Goal: Transaction & Acquisition: Purchase product/service

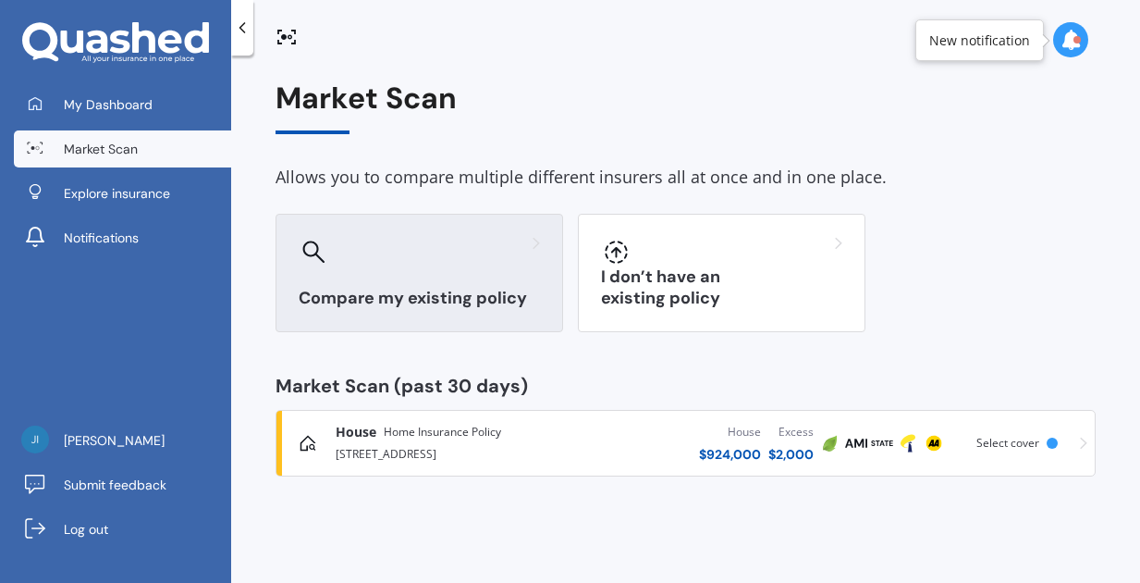
click at [430, 302] on h3 "Compare my existing policy" at bounding box center [419, 298] width 241 height 21
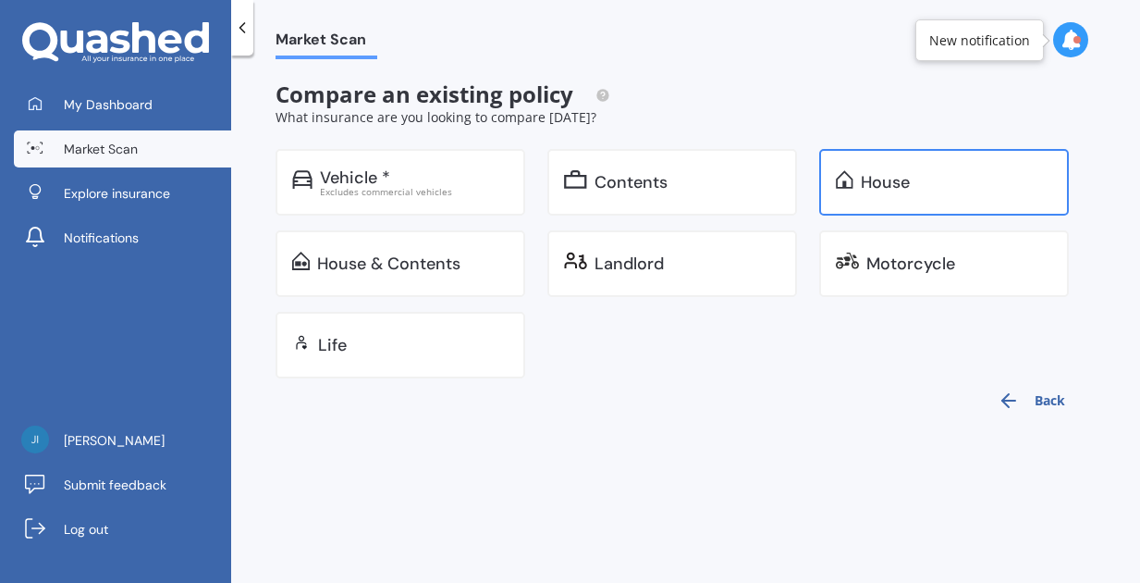
click at [860, 184] on div "House" at bounding box center [944, 182] width 250 height 67
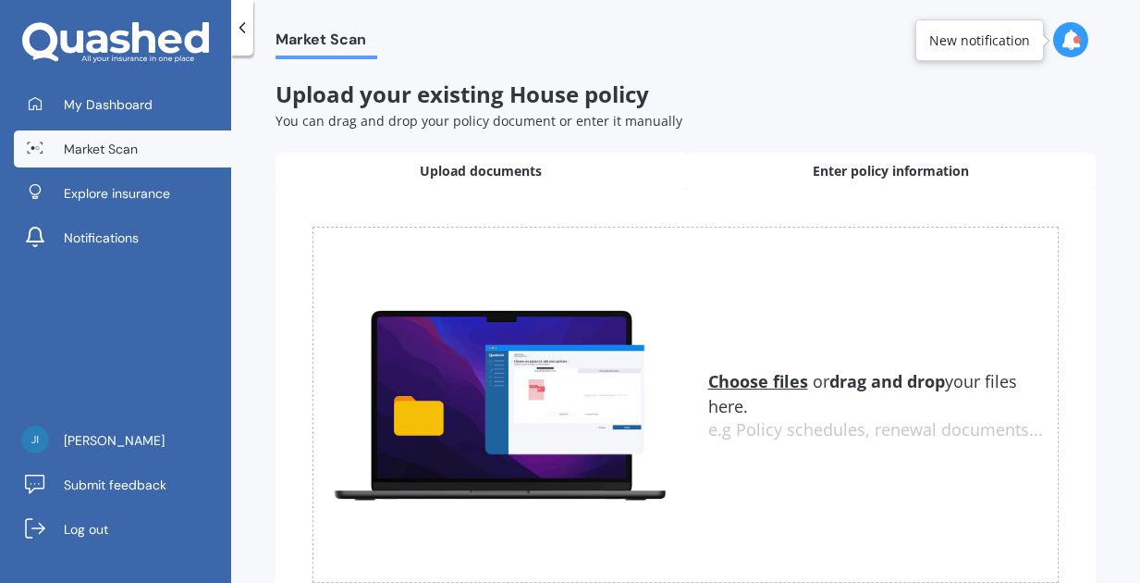
click at [834, 169] on span "Enter policy information" at bounding box center [891, 171] width 156 height 18
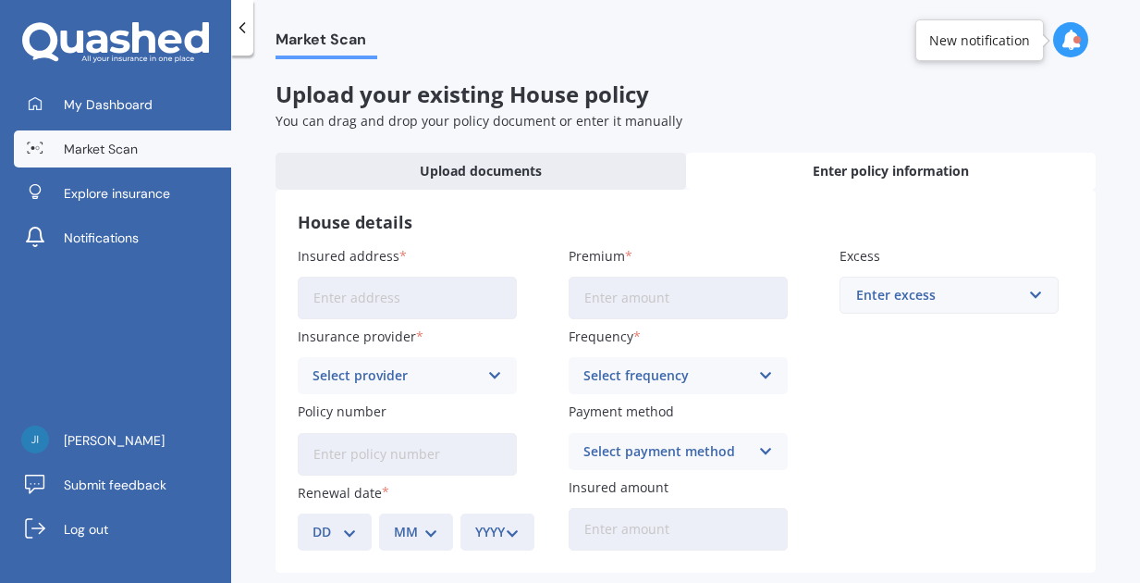
click at [333, 296] on input "Insured address" at bounding box center [407, 298] width 219 height 43
drag, startPoint x: 350, startPoint y: 326, endPoint x: 357, endPoint y: 335, distance: 11.1
type input "[STREET_ADDRESS]"
click at [493, 370] on icon at bounding box center [495, 375] width 16 height 20
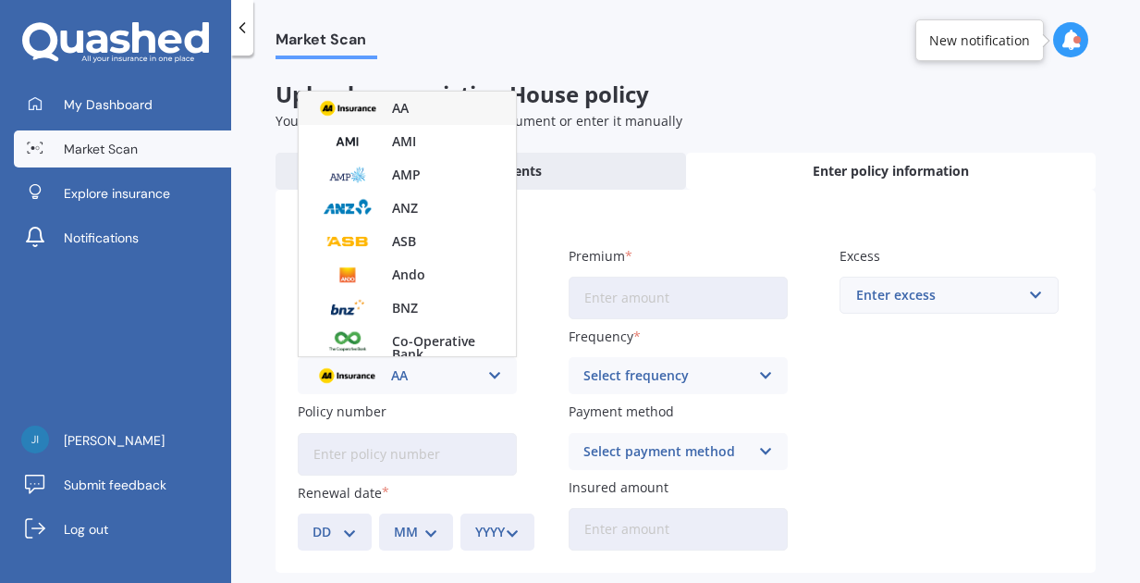
click at [427, 369] on div "AA" at bounding box center [396, 375] width 166 height 20
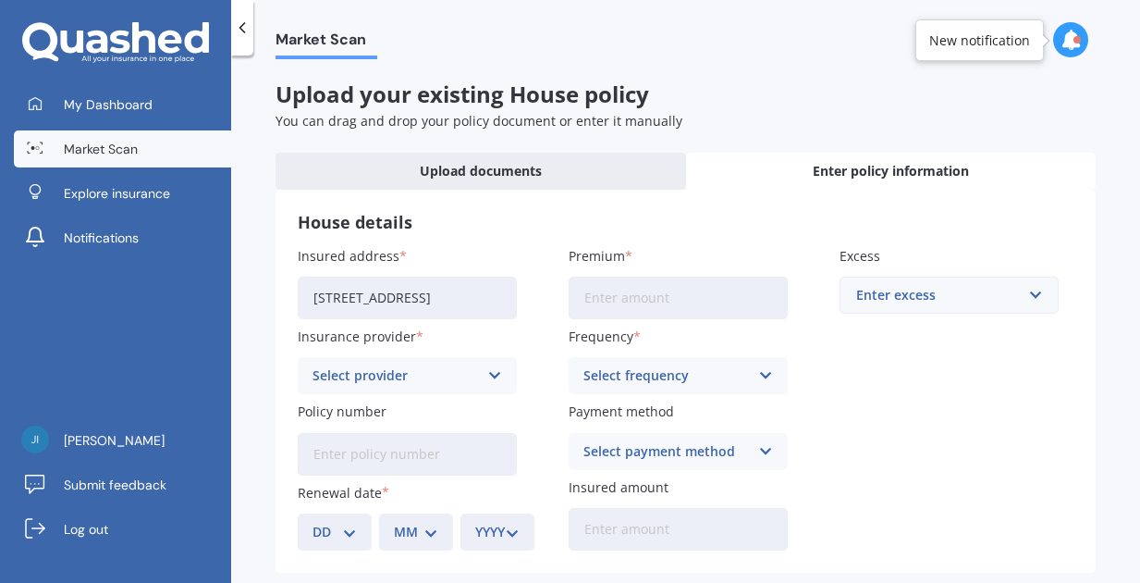
click at [487, 438] on input "Policy number" at bounding box center [407, 454] width 219 height 43
type input "ahm013035317"
click at [356, 527] on select "DD 01 02 03 04 05 06 07 08 09 10 11 12 13 14 15 16 17 18 19 20 21 22 23 24 25 2…" at bounding box center [335, 532] width 44 height 20
select select "25"
click at [432, 523] on select "MM 01 02 03 04 05 06 07 08 09 10 11 12" at bounding box center [416, 532] width 44 height 20
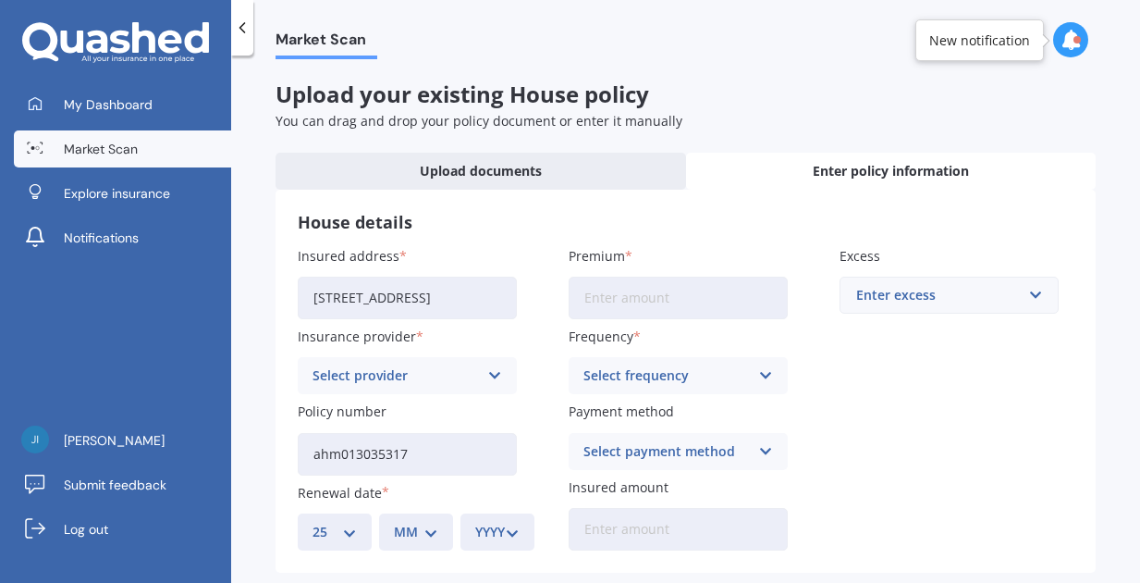
select select "08"
click at [514, 524] on select "YYYY 2027 2026 2025 2024 2023 2022 2021 2020 2019 2018 2017 2016 2015 2014 2013…" at bounding box center [497, 532] width 44 height 20
select select "2025"
click at [646, 305] on input "Premium" at bounding box center [678, 298] width 219 height 43
click at [644, 294] on input "$4,224.00" at bounding box center [678, 298] width 219 height 43
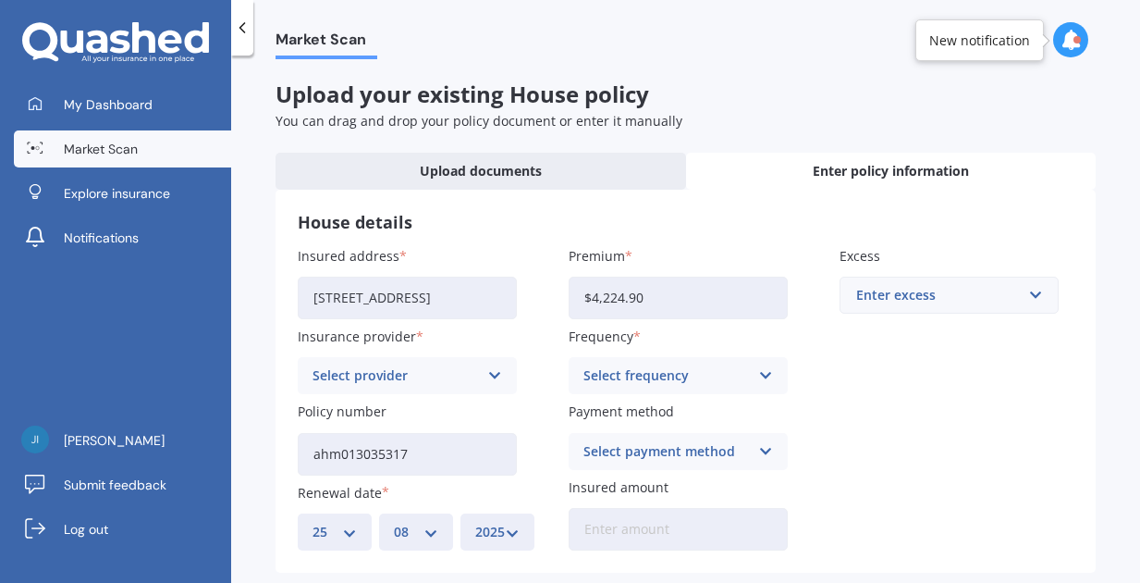
type input "$4,224.93"
click at [760, 370] on icon at bounding box center [766, 375] width 16 height 20
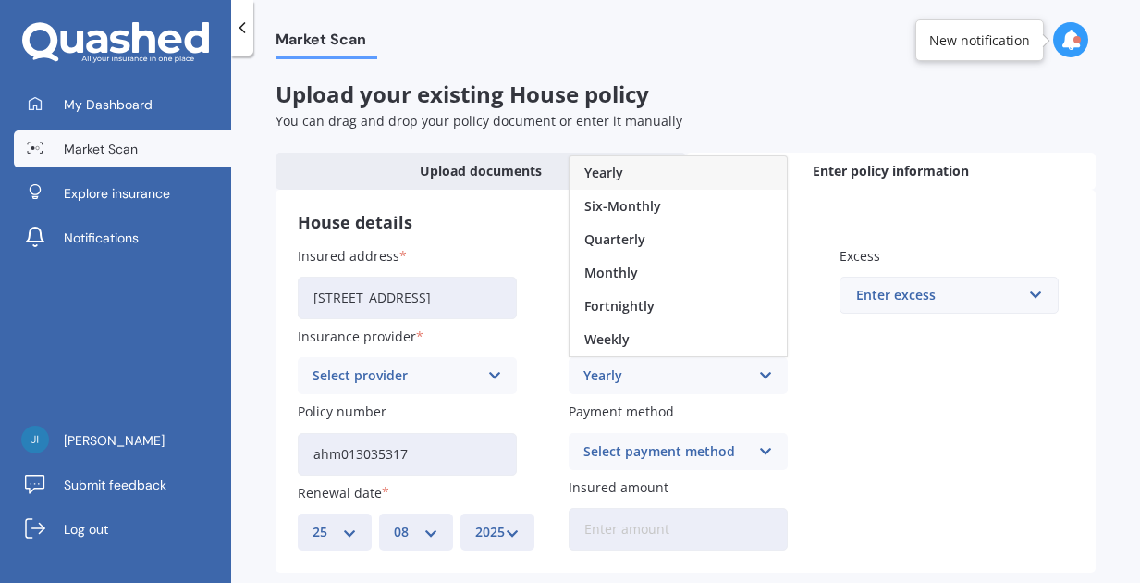
click at [634, 163] on div "Yearly" at bounding box center [678, 172] width 217 height 33
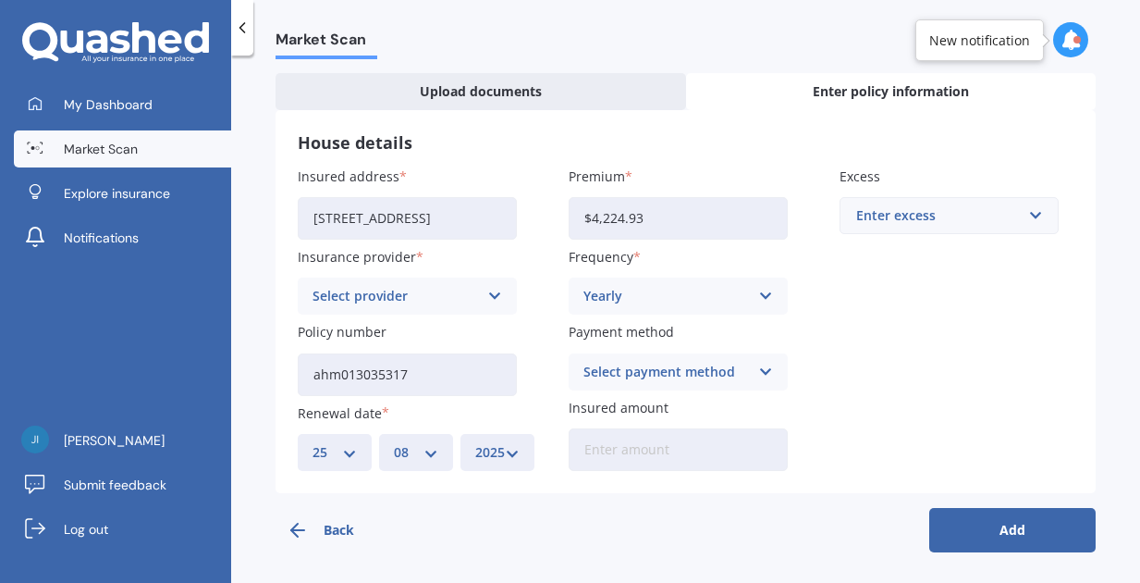
scroll to position [79, 0]
click at [758, 368] on icon at bounding box center [766, 373] width 16 height 20
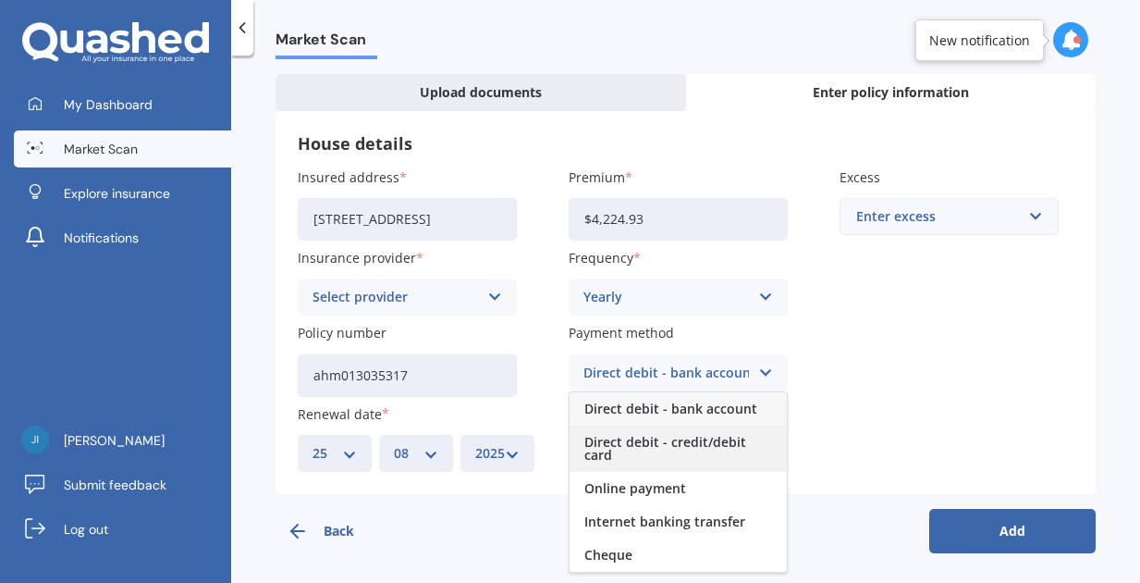
click at [690, 436] on span "Direct debit - credit/debit card" at bounding box center [679, 449] width 188 height 26
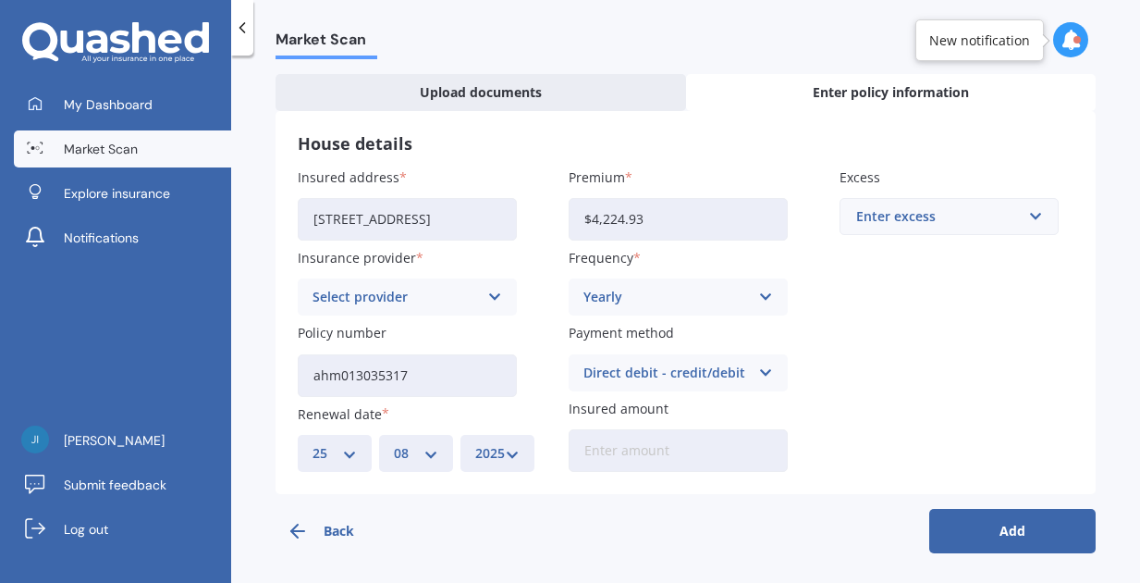
scroll to position [0, 0]
click at [590, 450] on input "Insured amount" at bounding box center [678, 450] width 219 height 43
type input "$117,100"
click at [1027, 216] on input "text" at bounding box center [943, 216] width 203 height 35
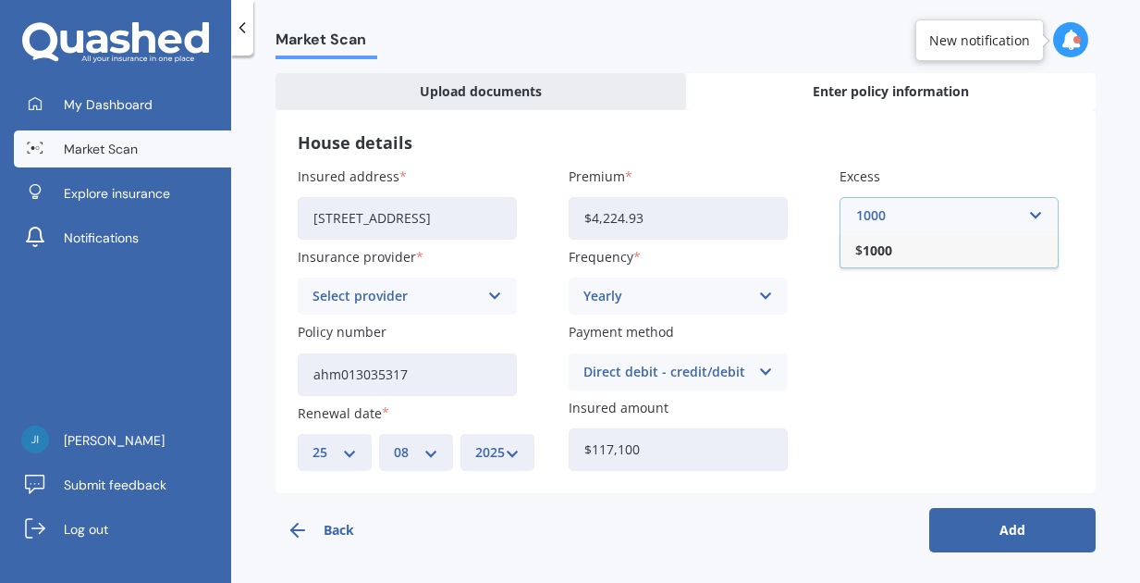
scroll to position [79, 0]
type input "1000"
click at [1003, 532] on button "Add" at bounding box center [1013, 531] width 166 height 44
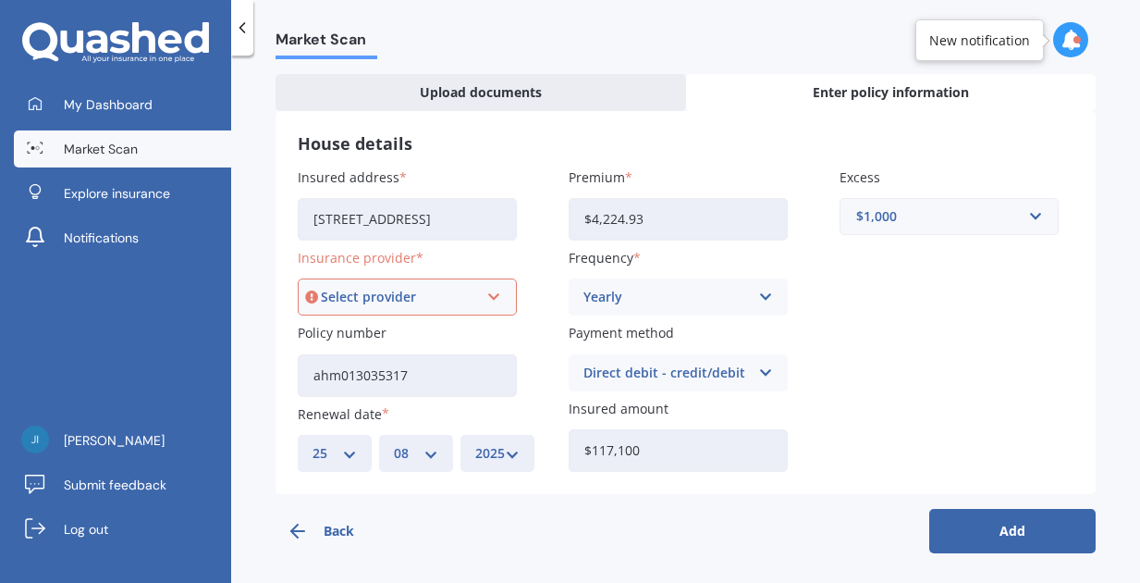
click at [490, 289] on icon at bounding box center [494, 297] width 16 height 20
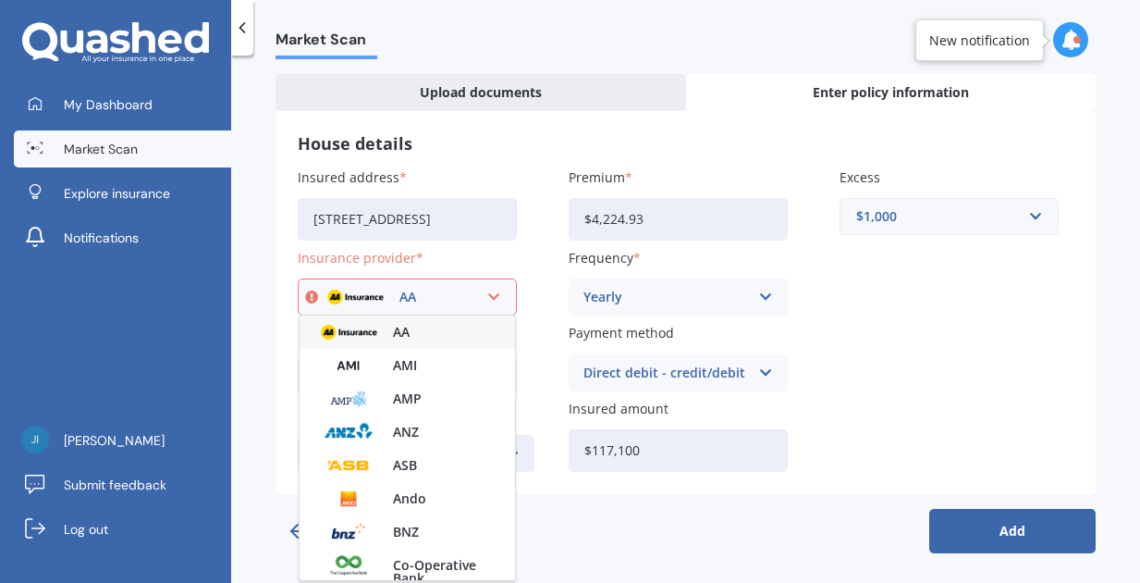
click at [407, 296] on div "AA" at bounding box center [399, 297] width 156 height 20
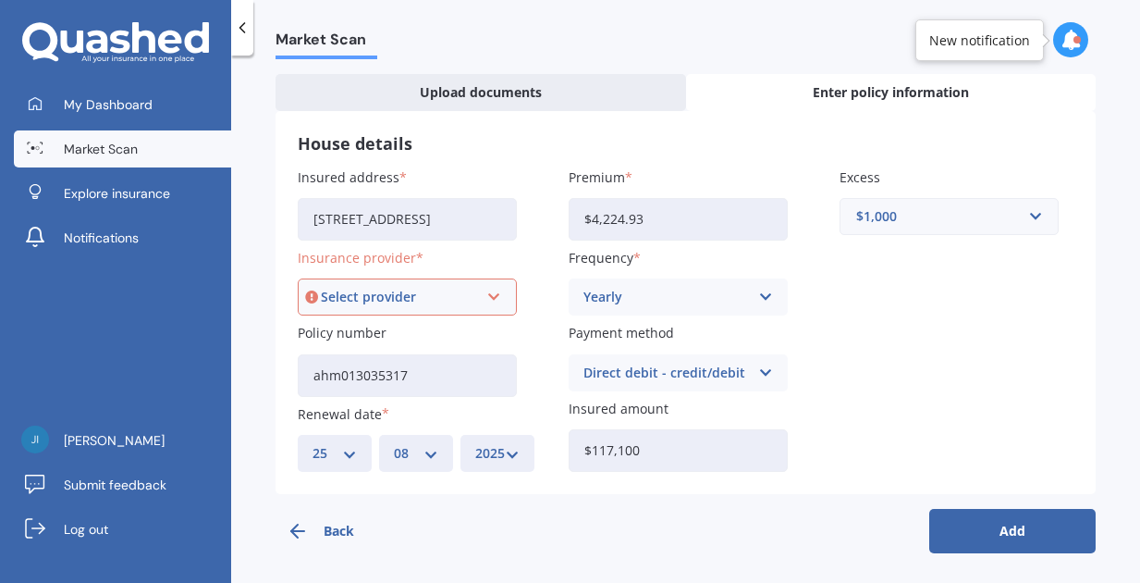
click at [413, 336] on label "Policy number" at bounding box center [404, 332] width 212 height 19
click at [413, 354] on input "ahm013035317" at bounding box center [407, 375] width 219 height 43
click at [487, 292] on icon at bounding box center [494, 297] width 16 height 20
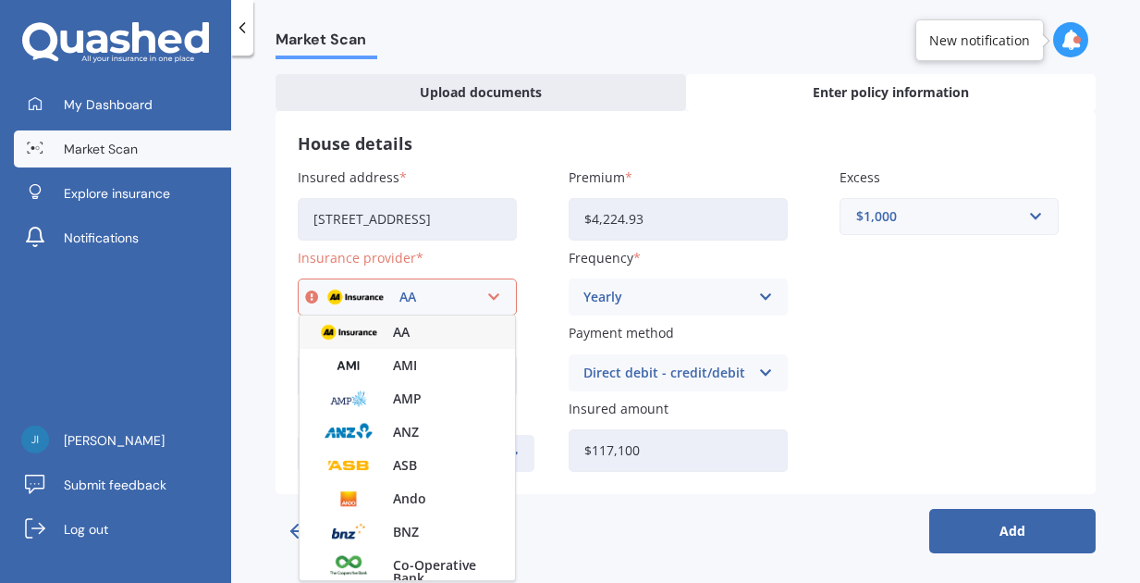
click at [417, 293] on div "AA" at bounding box center [399, 297] width 156 height 20
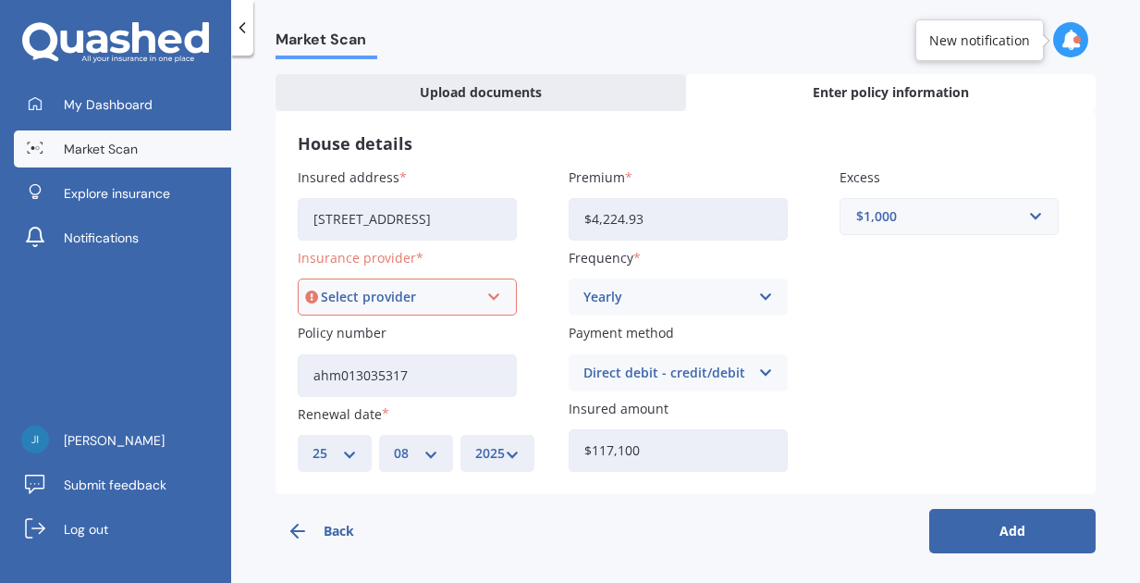
click at [492, 293] on icon at bounding box center [494, 297] width 16 height 20
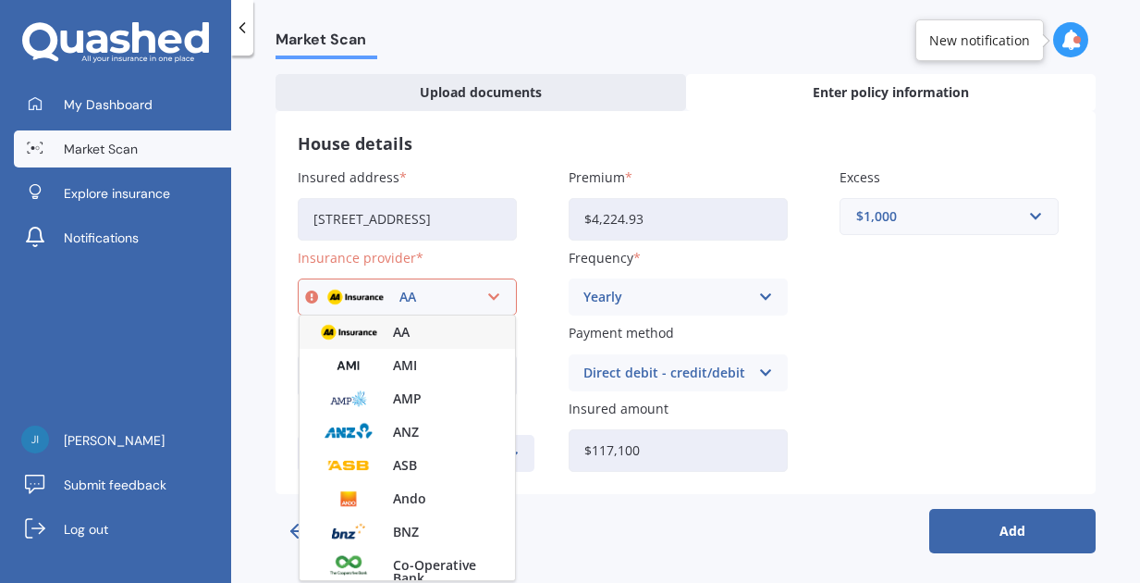
click at [406, 331] on span "AA" at bounding box center [401, 332] width 17 height 13
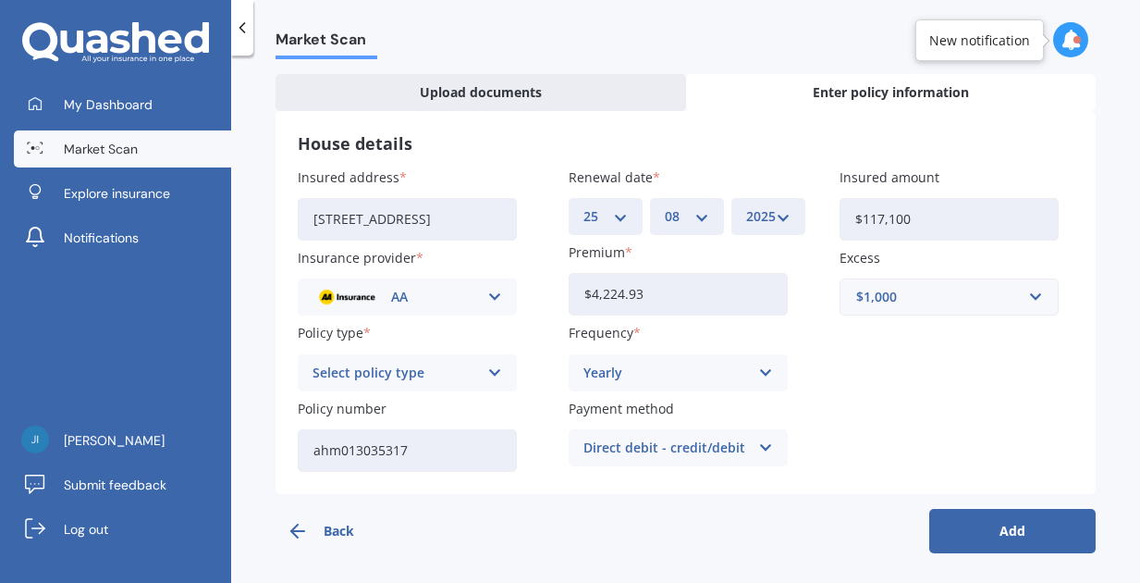
click at [406, 331] on label "Policy type" at bounding box center [404, 332] width 212 height 19
click at [1013, 526] on button "Add" at bounding box center [1013, 531] width 166 height 44
click at [1004, 527] on button "Add" at bounding box center [1013, 531] width 166 height 44
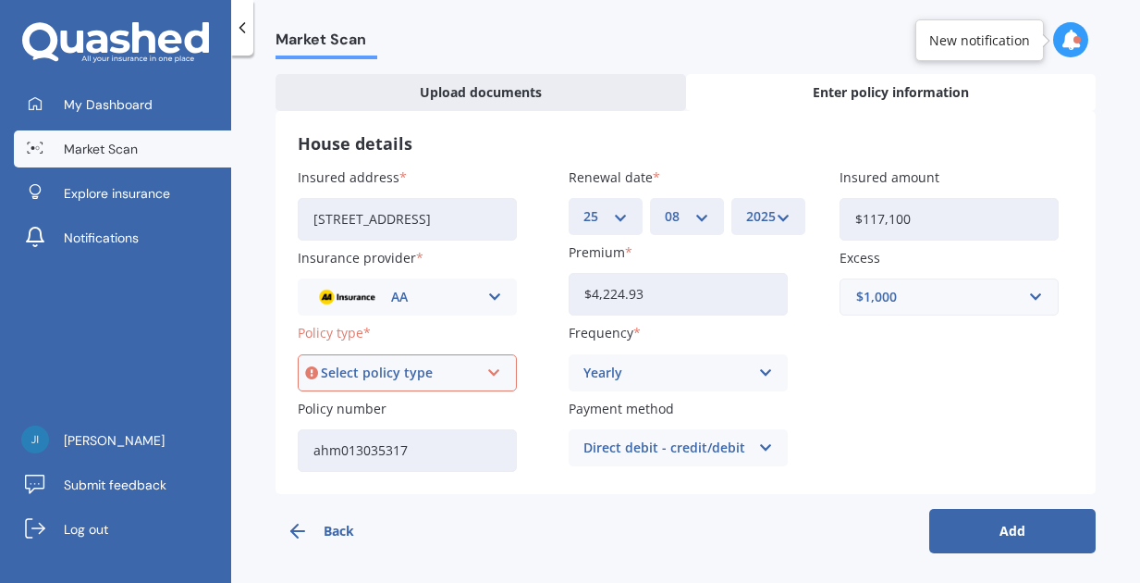
scroll to position [0, 0]
click at [492, 367] on icon at bounding box center [494, 373] width 16 height 20
click at [440, 401] on span "Home Insurance Policy" at bounding box center [386, 407] width 145 height 13
click at [1009, 525] on button "Add" at bounding box center [1013, 531] width 166 height 44
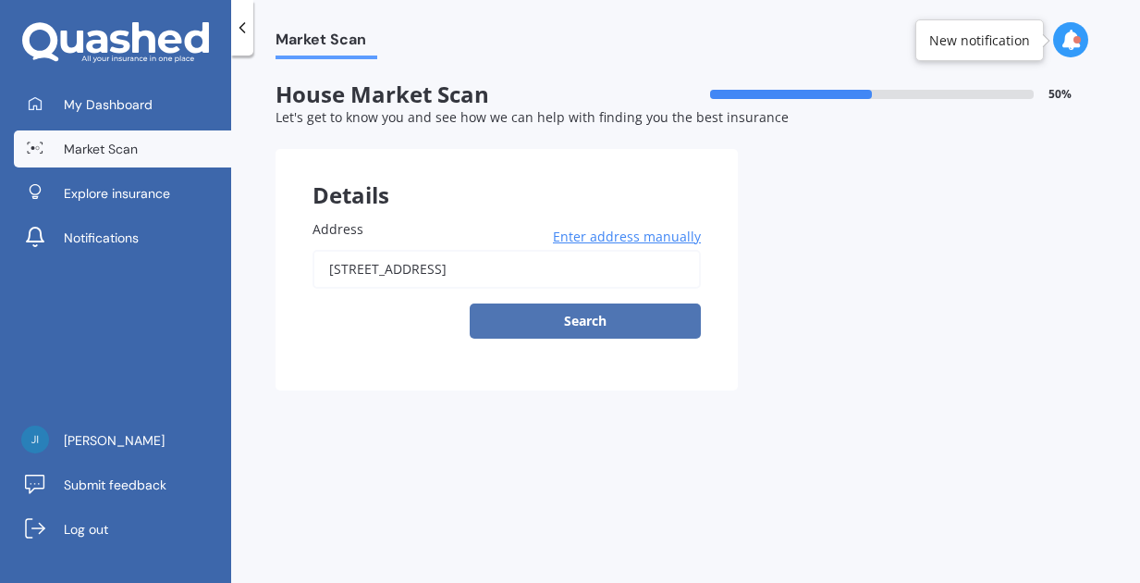
click at [614, 316] on button "Search" at bounding box center [585, 320] width 231 height 35
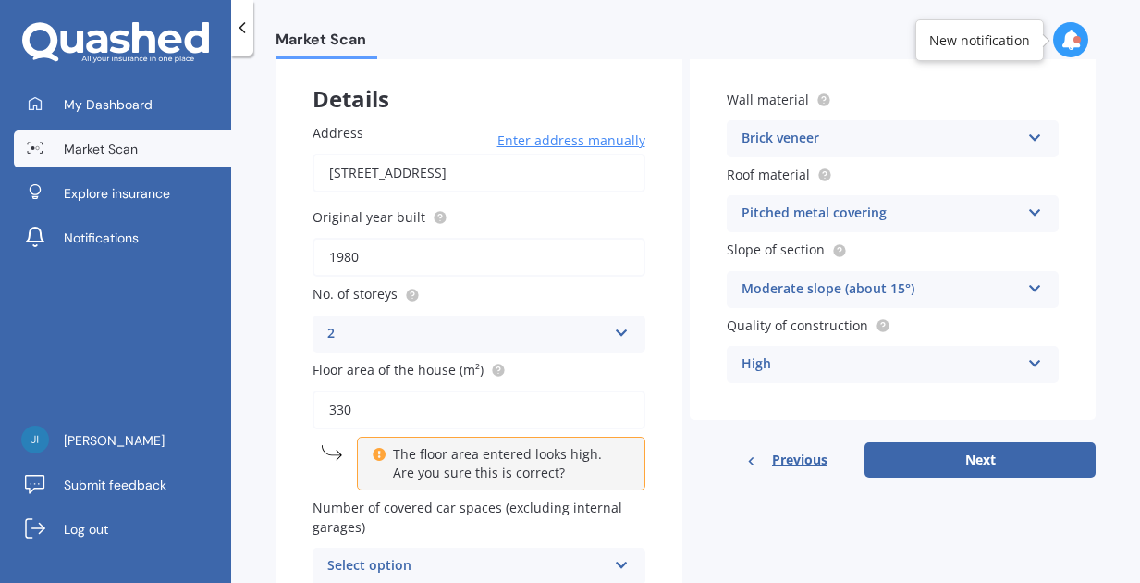
scroll to position [101, 0]
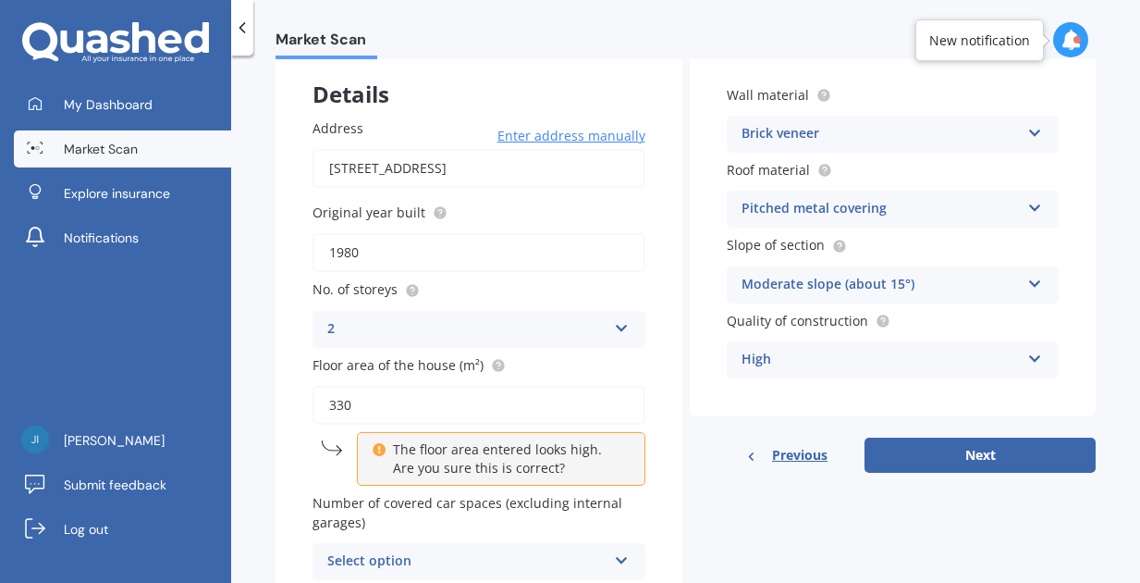
drag, startPoint x: 360, startPoint y: 246, endPoint x: 342, endPoint y: 246, distance: 17.6
click at [342, 246] on input "1980" at bounding box center [479, 252] width 333 height 39
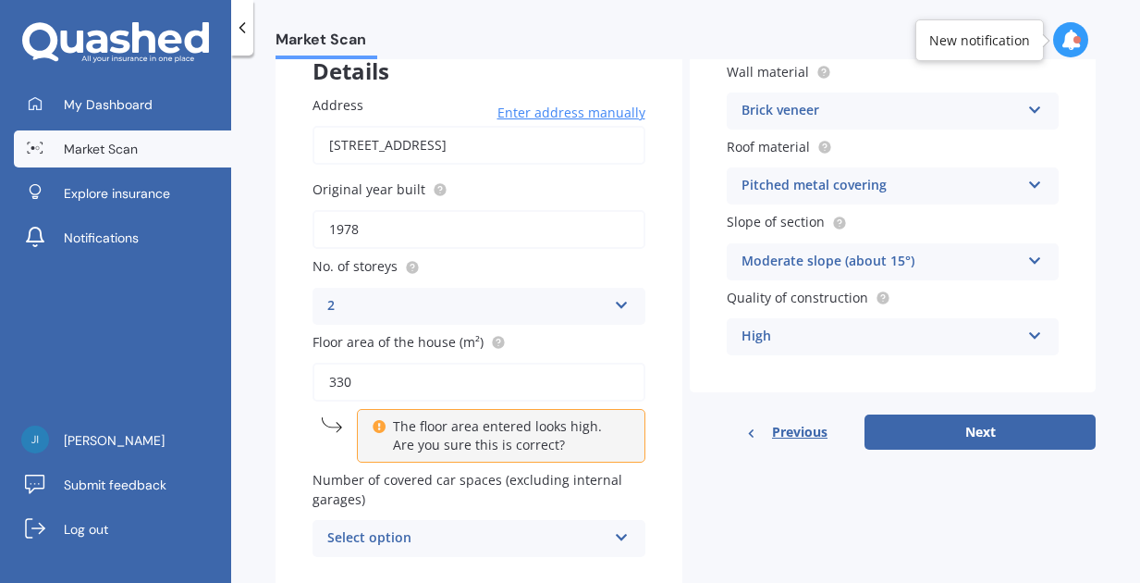
scroll to position [125, 0]
type input "1978"
click at [616, 526] on icon at bounding box center [622, 532] width 16 height 13
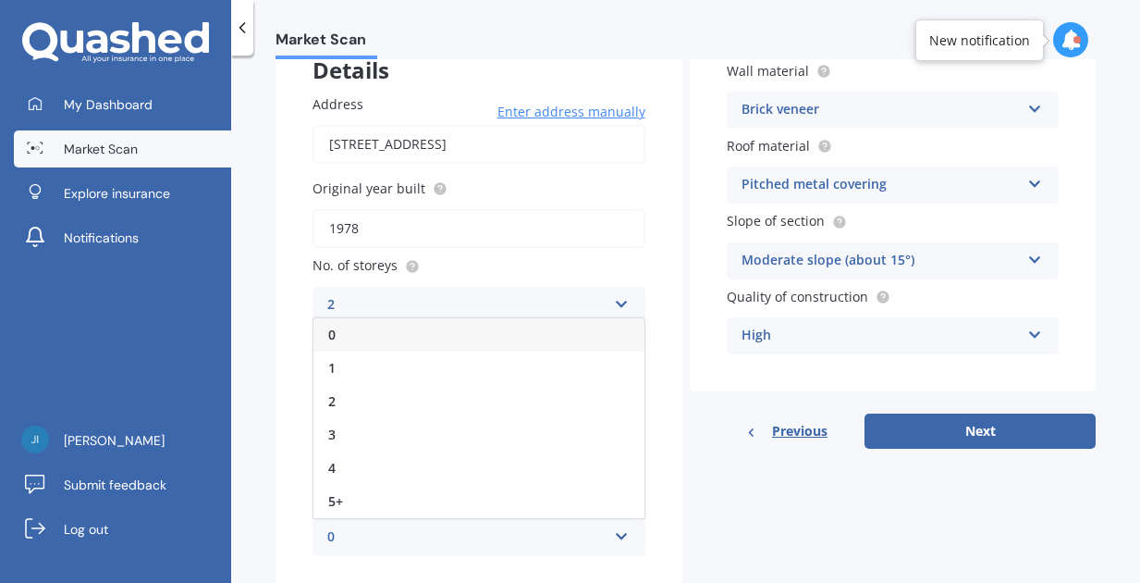
click at [393, 320] on div "0" at bounding box center [479, 334] width 331 height 33
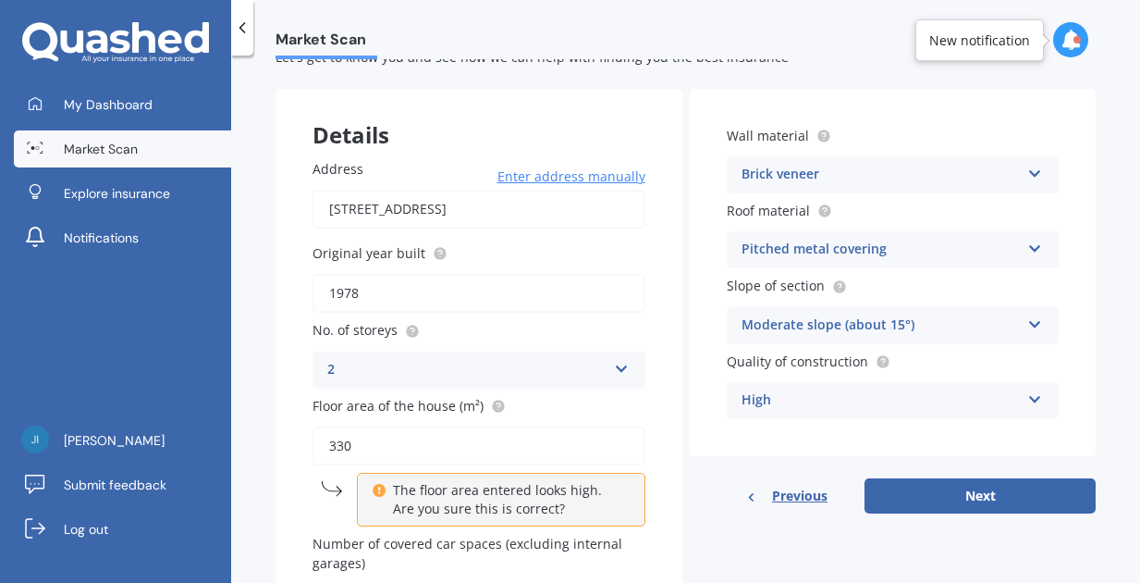
scroll to position [52, 0]
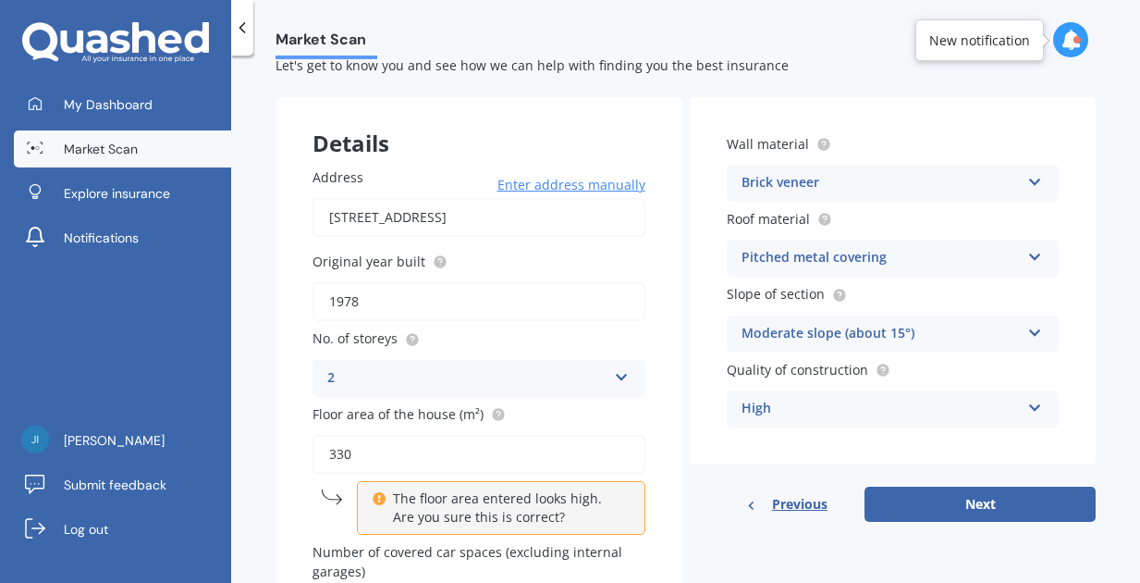
click at [1028, 179] on icon at bounding box center [1036, 178] width 16 height 13
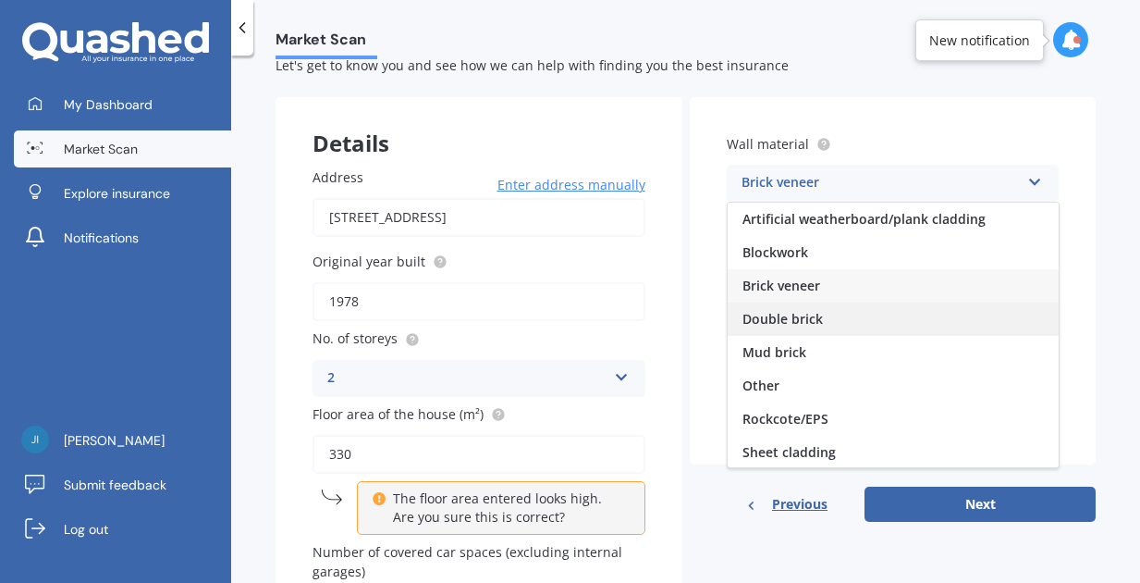
click at [822, 318] on div "Double brick" at bounding box center [893, 318] width 331 height 33
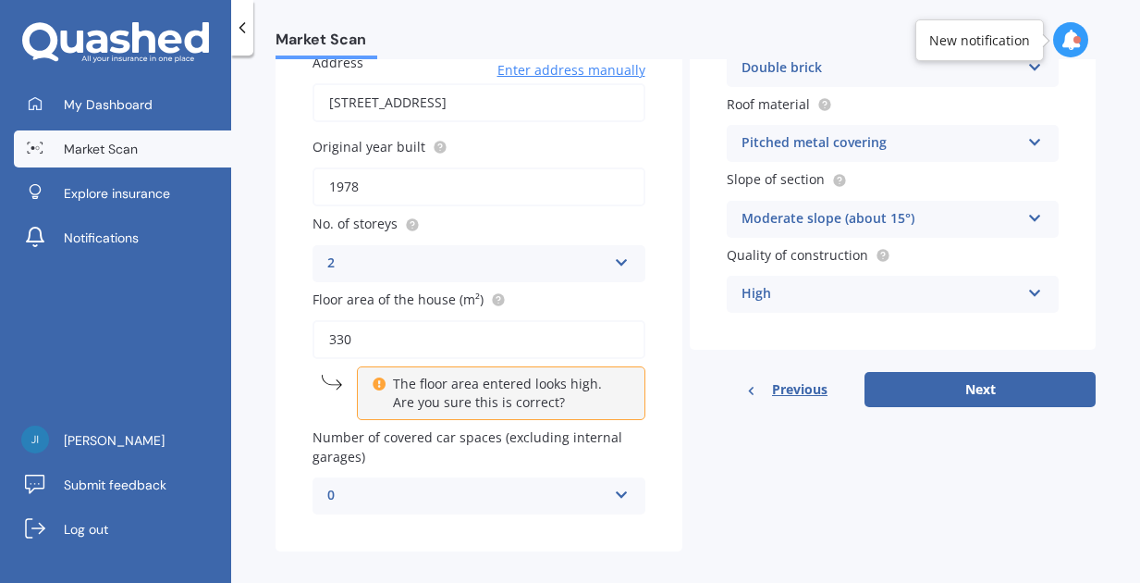
scroll to position [170, 0]
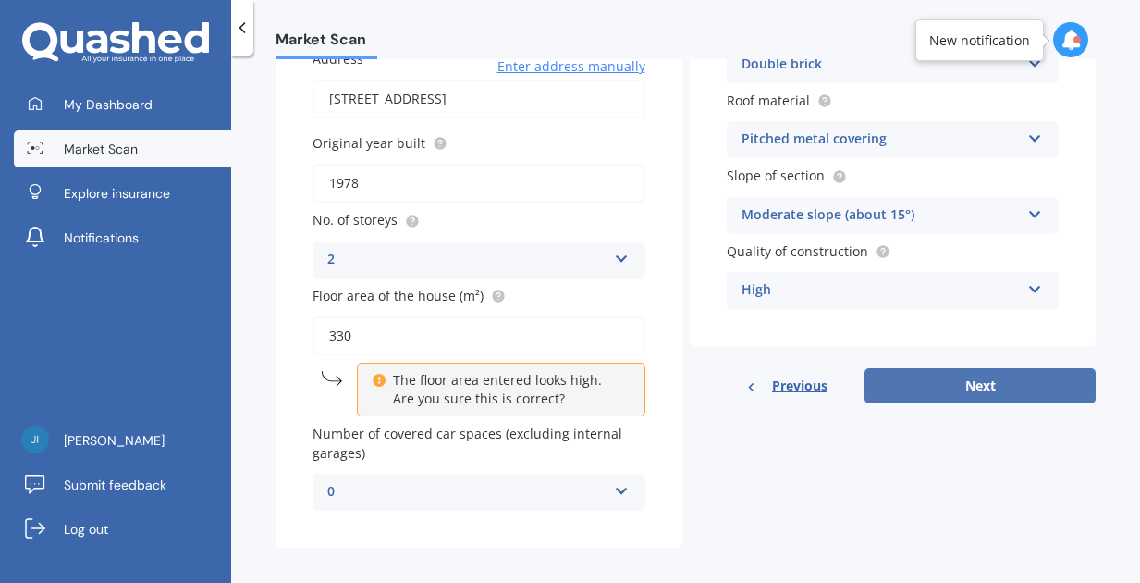
click at [967, 378] on button "Next" at bounding box center [980, 385] width 231 height 35
select select "25"
select select "05"
select select "1952"
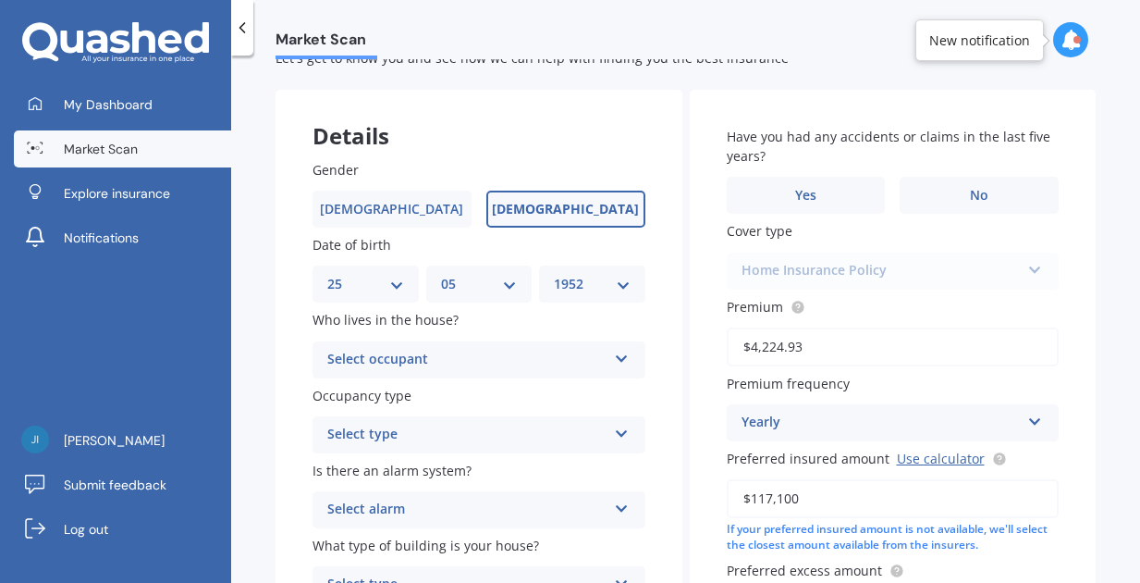
scroll to position [64, 0]
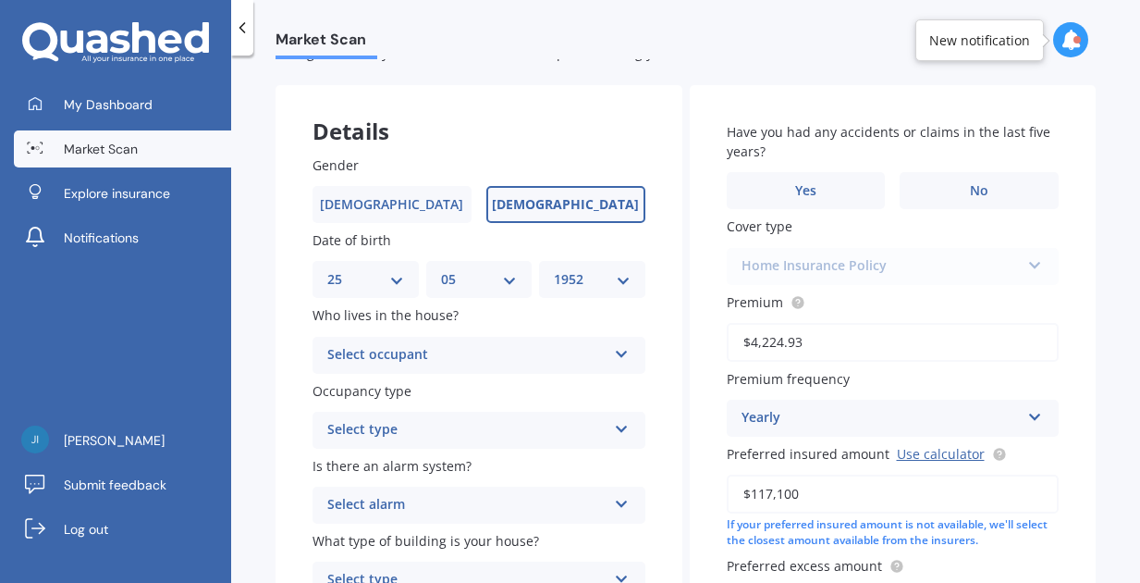
click at [619, 348] on icon at bounding box center [622, 350] width 16 height 13
click at [439, 384] on div "Owner" at bounding box center [479, 391] width 331 height 33
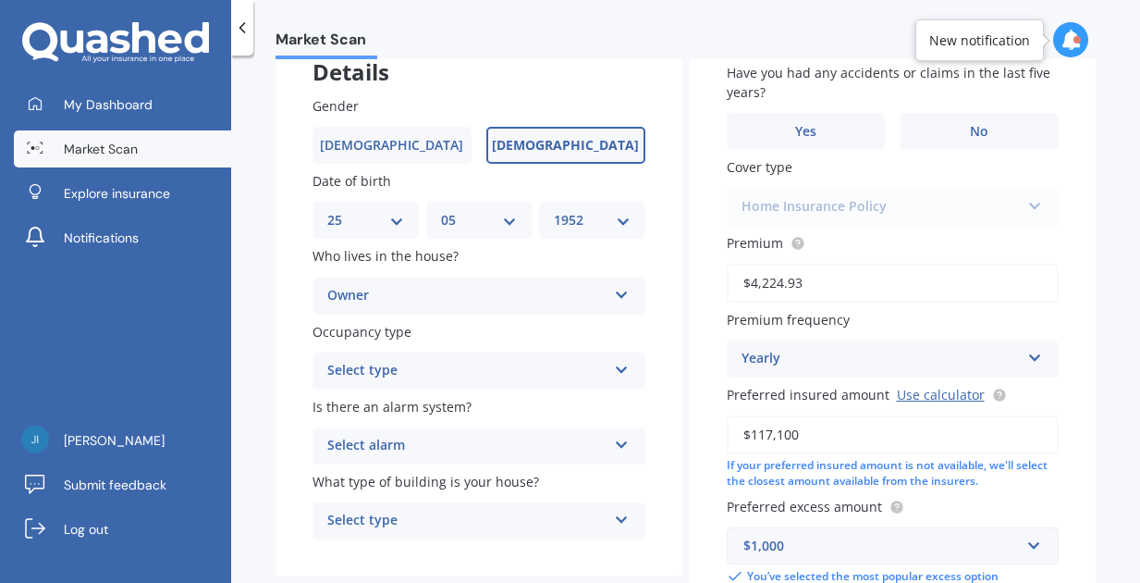
scroll to position [171, 0]
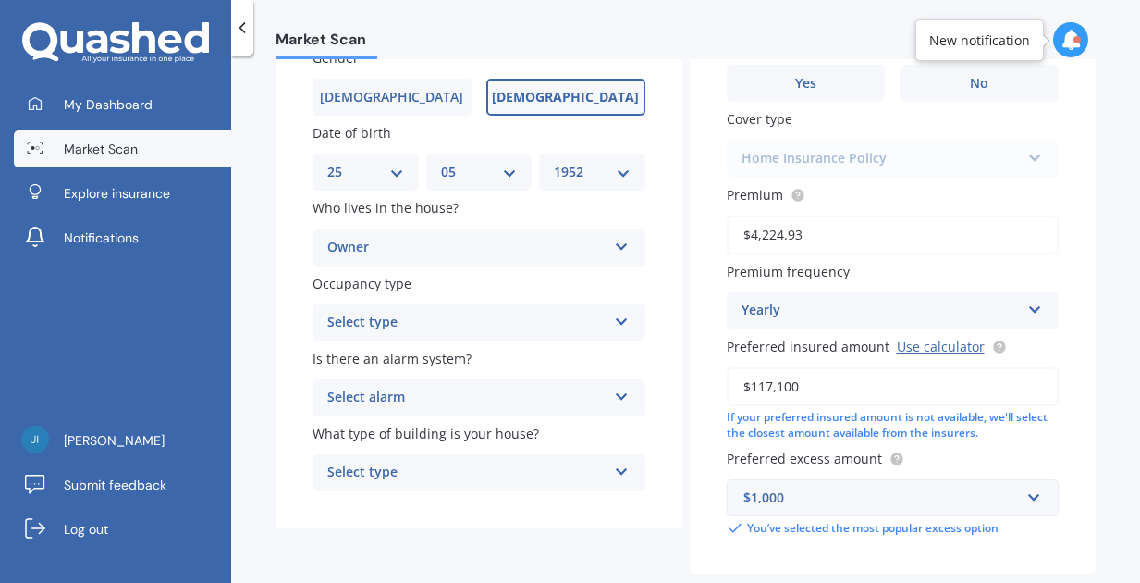
click at [623, 314] on icon at bounding box center [622, 318] width 16 height 13
click at [525, 351] on div "Permanent" at bounding box center [479, 358] width 331 height 33
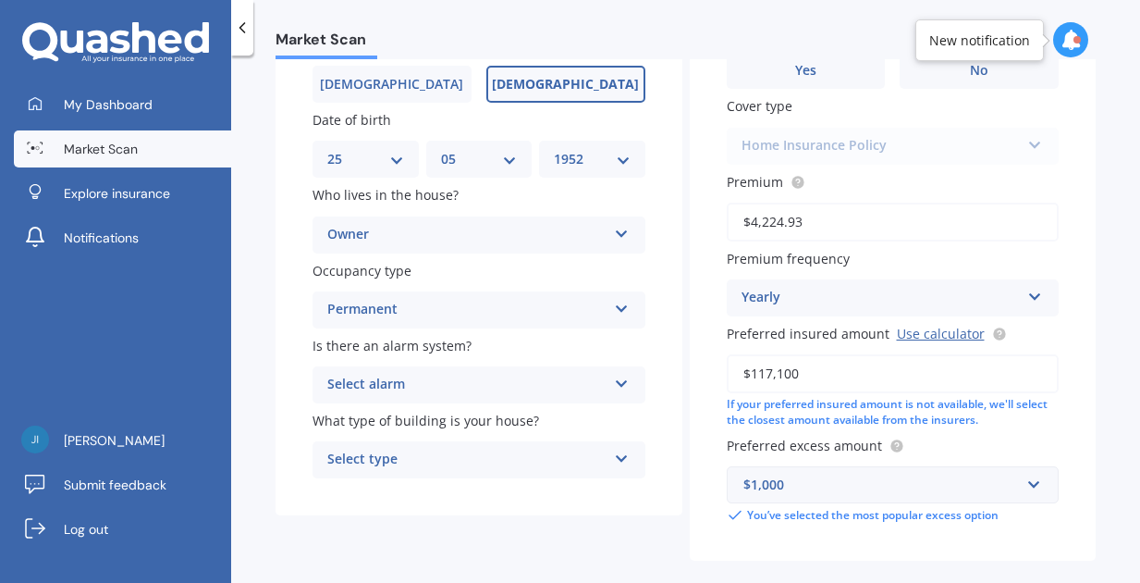
click at [616, 378] on icon at bounding box center [622, 380] width 16 height 13
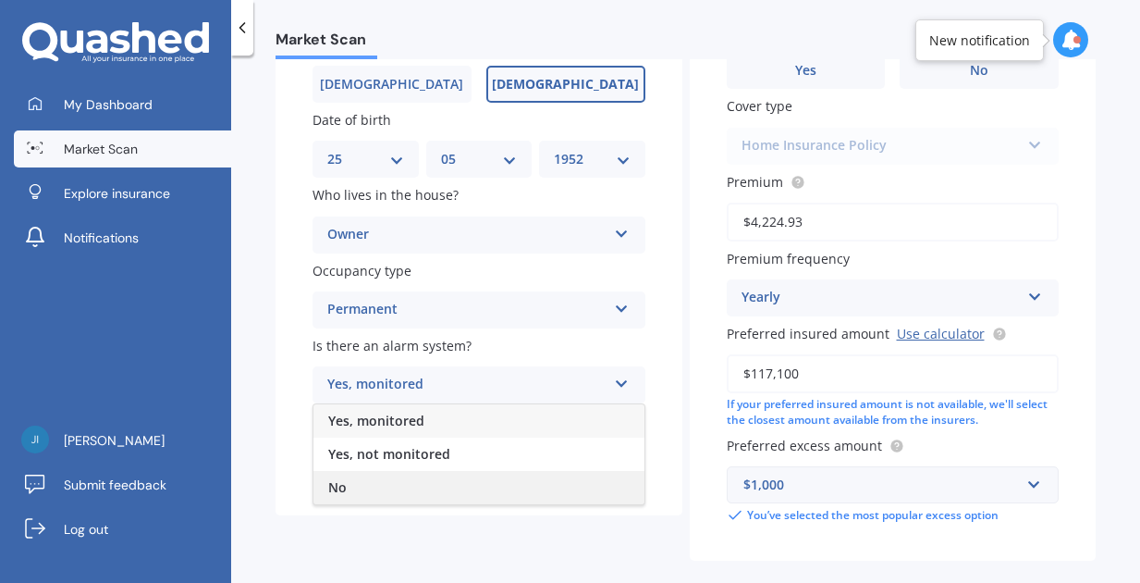
click at [434, 480] on div "No" at bounding box center [479, 487] width 331 height 33
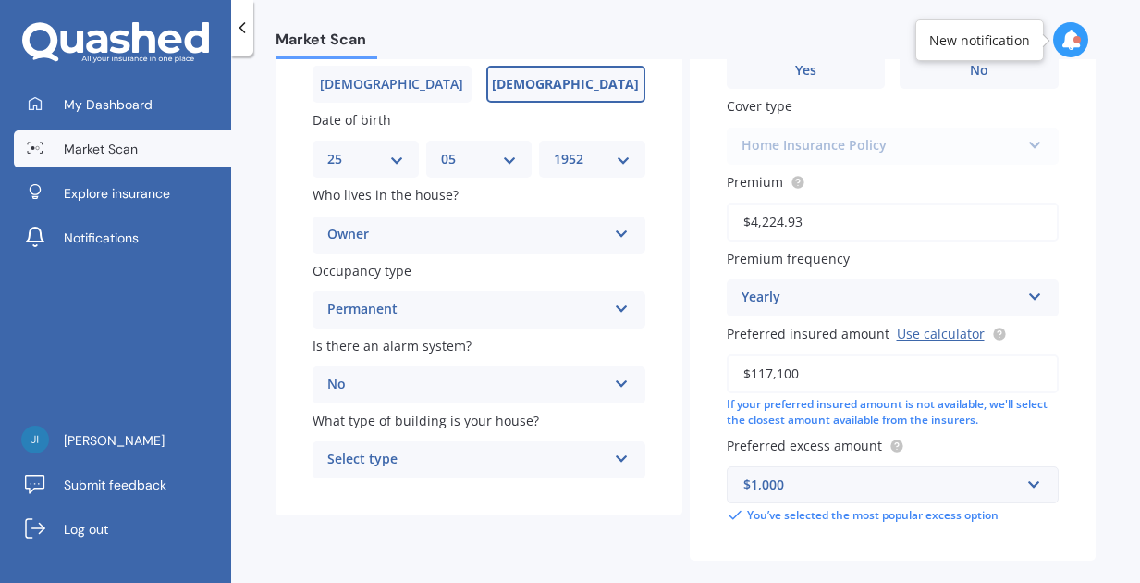
click at [614, 451] on icon at bounding box center [622, 455] width 16 height 13
click at [497, 497] on div "Freestanding" at bounding box center [479, 495] width 331 height 33
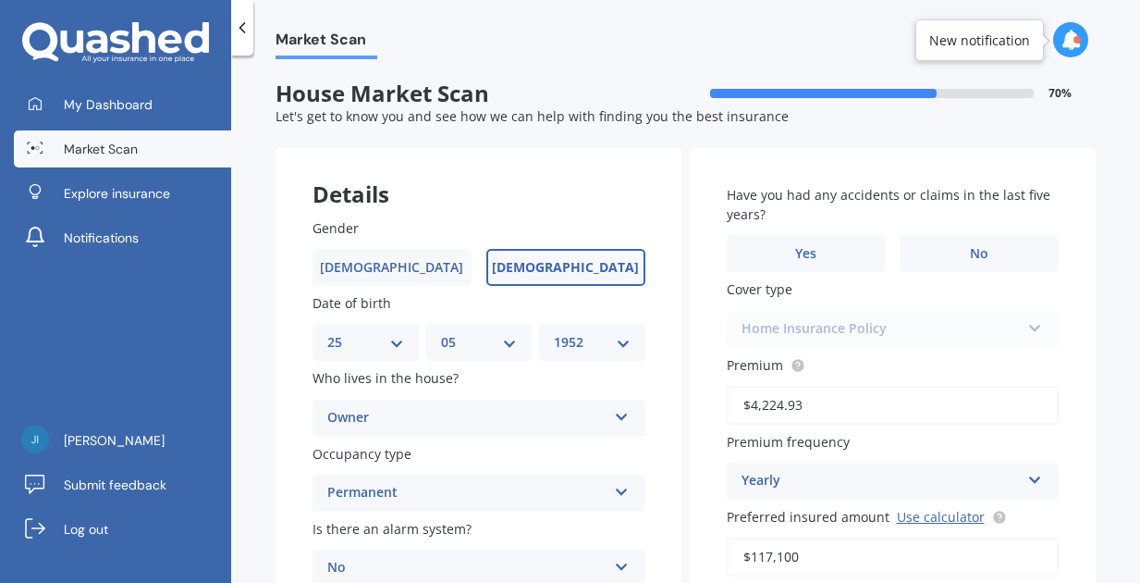
scroll to position [2, 0]
click at [970, 247] on span "No" at bounding box center [979, 253] width 18 height 16
click at [0, 0] on input "No" at bounding box center [0, 0] width 0 height 0
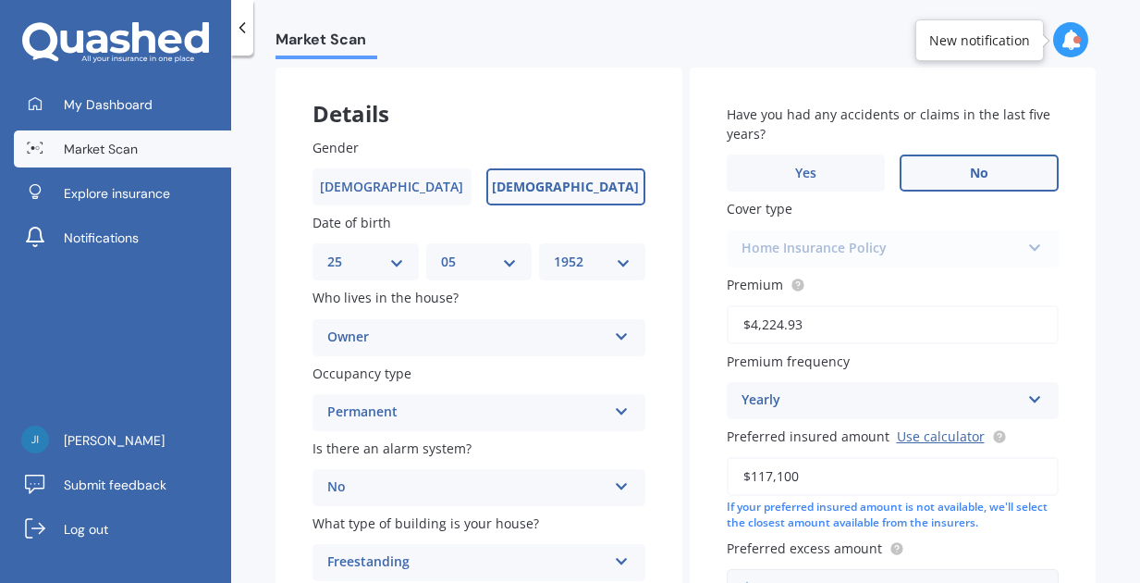
scroll to position [96, 0]
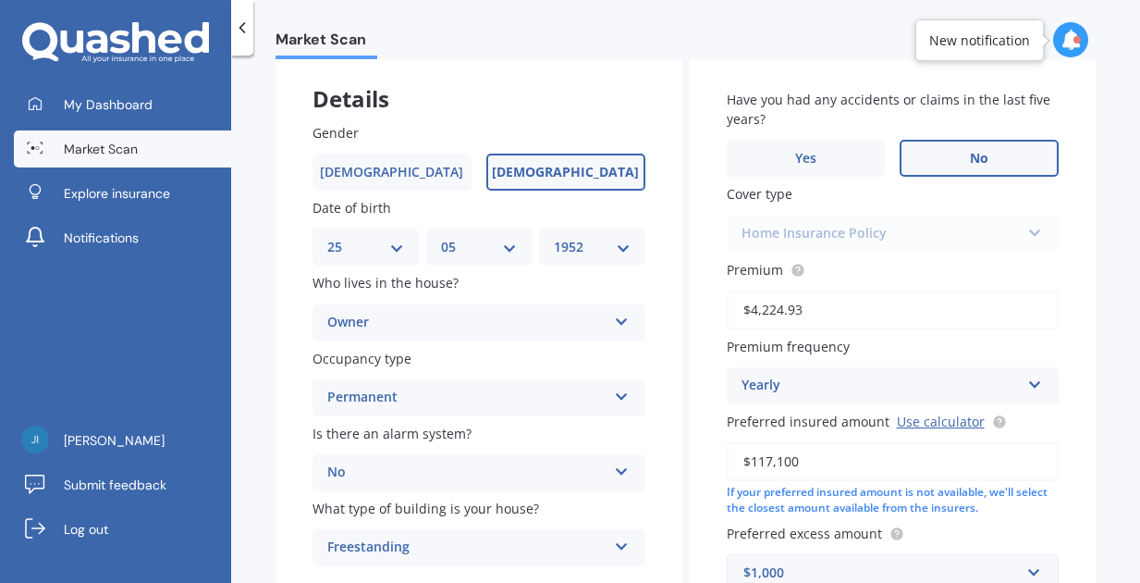
click at [1102, 397] on div "Market Scan House Market Scan 70 % Let's get to know you and see how we can hel…" at bounding box center [685, 322] width 909 height 527
click at [970, 151] on span "No" at bounding box center [979, 159] width 18 height 16
click at [0, 0] on input "No" at bounding box center [0, 0] width 0 height 0
click at [970, 157] on span "No" at bounding box center [979, 159] width 18 height 16
click at [0, 0] on input "No" at bounding box center [0, 0] width 0 height 0
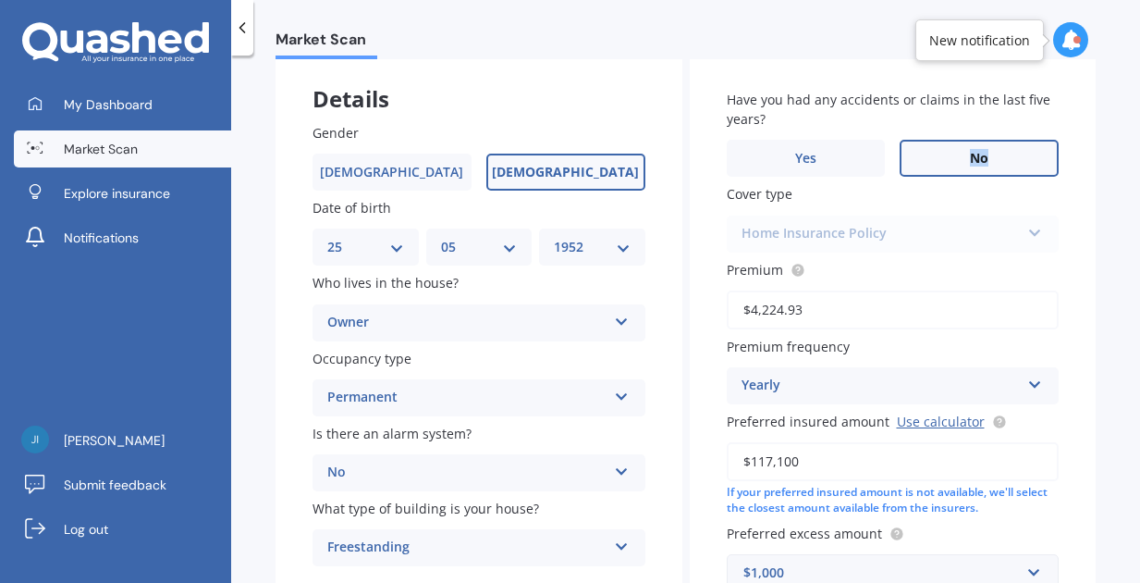
click at [970, 157] on span "No" at bounding box center [979, 159] width 18 height 16
click at [0, 0] on input "No" at bounding box center [0, 0] width 0 height 0
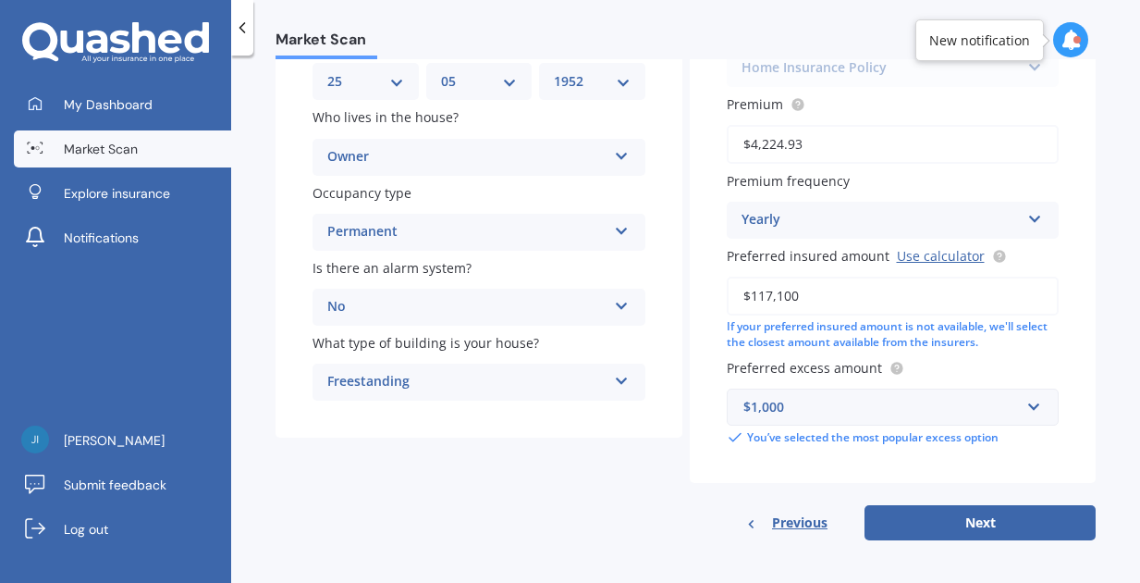
scroll to position [261, 0]
click at [973, 514] on button "Next" at bounding box center [980, 523] width 231 height 35
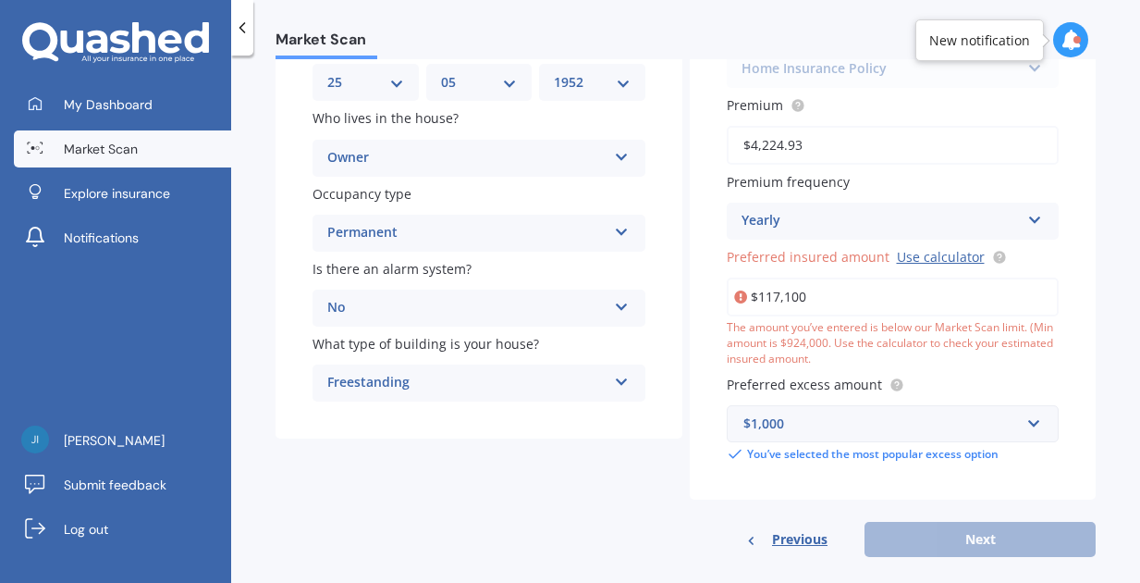
click at [782, 290] on input "$117,100" at bounding box center [893, 296] width 333 height 39
drag, startPoint x: 814, startPoint y: 291, endPoint x: 751, endPoint y: 292, distance: 62.9
click at [751, 292] on input "$117,100" at bounding box center [893, 296] width 333 height 39
type input "$924,000"
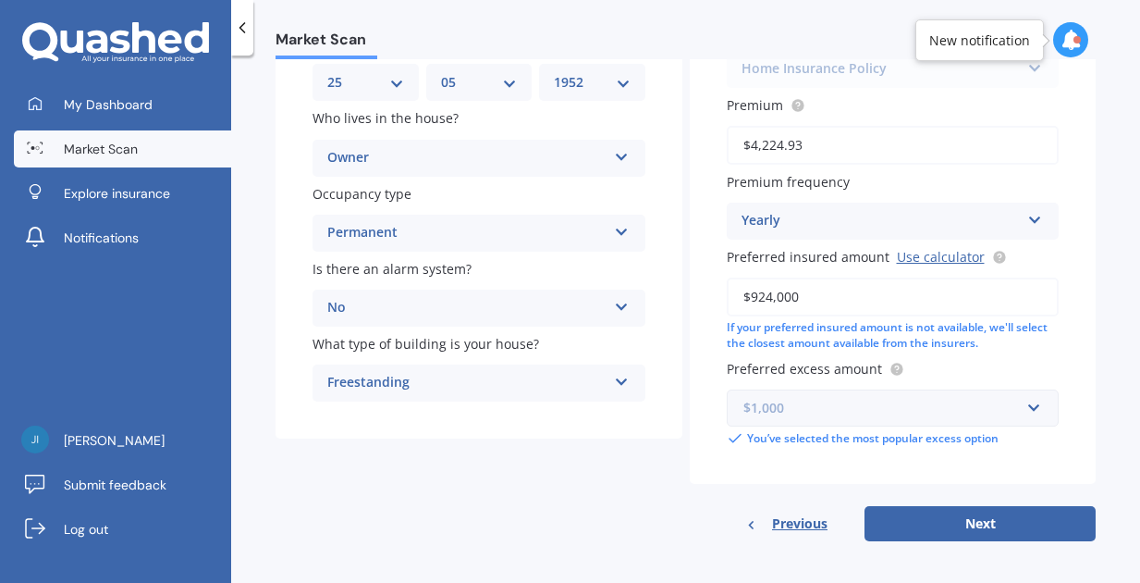
click at [1028, 401] on input "text" at bounding box center [887, 407] width 316 height 35
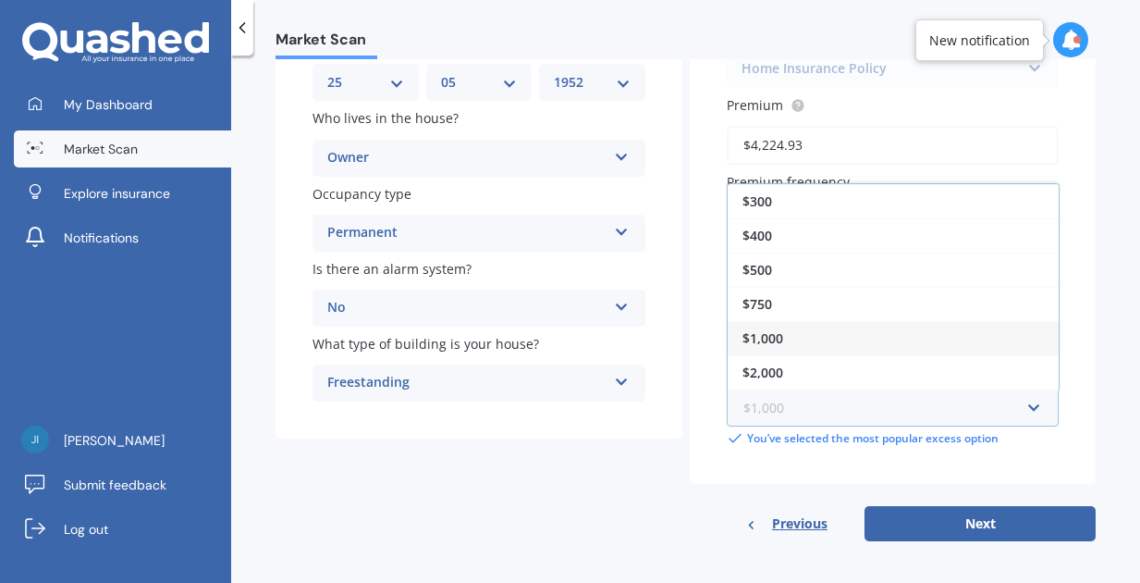
click at [1021, 409] on input "text" at bounding box center [887, 407] width 316 height 35
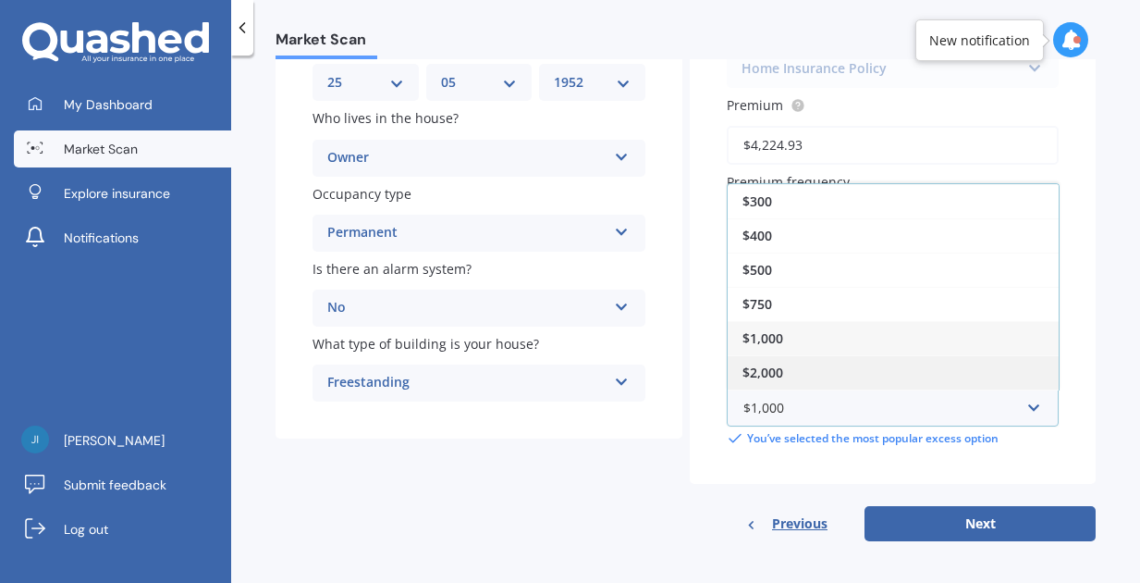
click at [806, 368] on div "$2,000" at bounding box center [893, 372] width 331 height 34
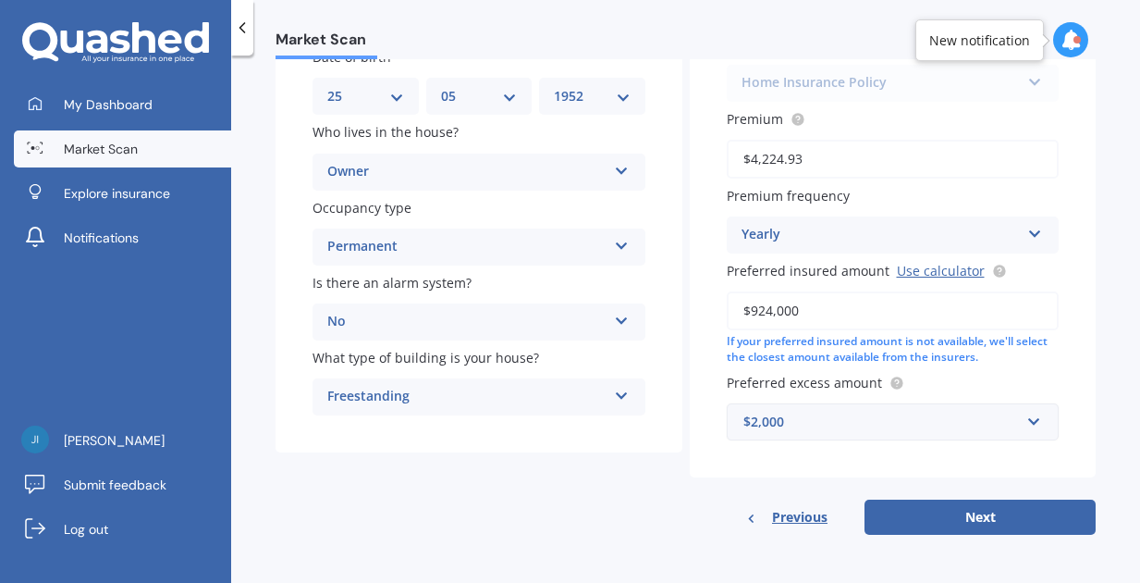
scroll to position [240, 0]
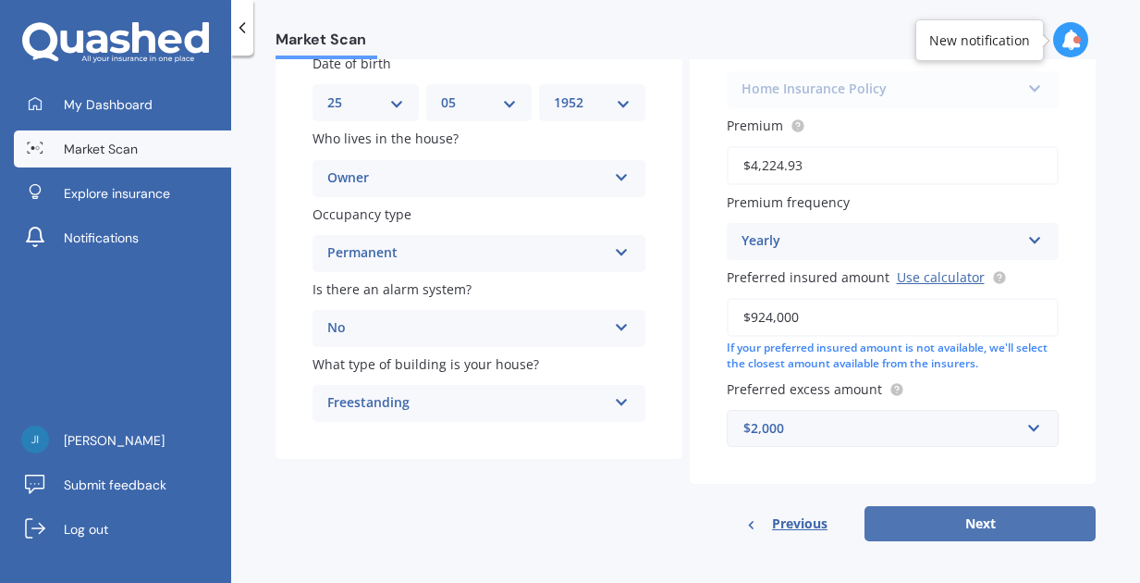
click at [978, 518] on button "Next" at bounding box center [980, 523] width 231 height 35
select select "25"
select select "05"
select select "1952"
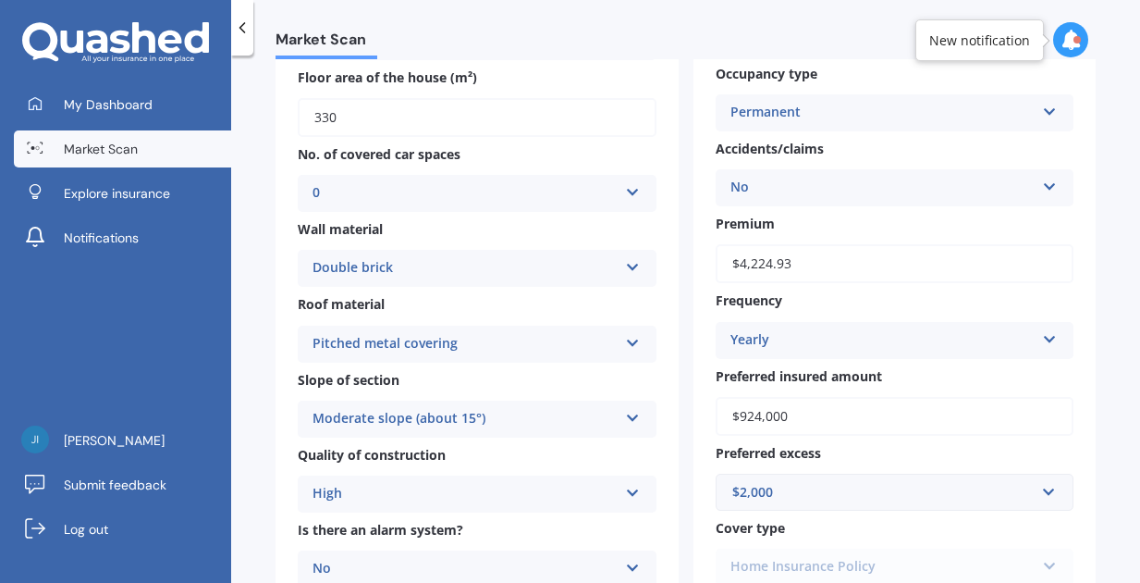
scroll to position [336, 0]
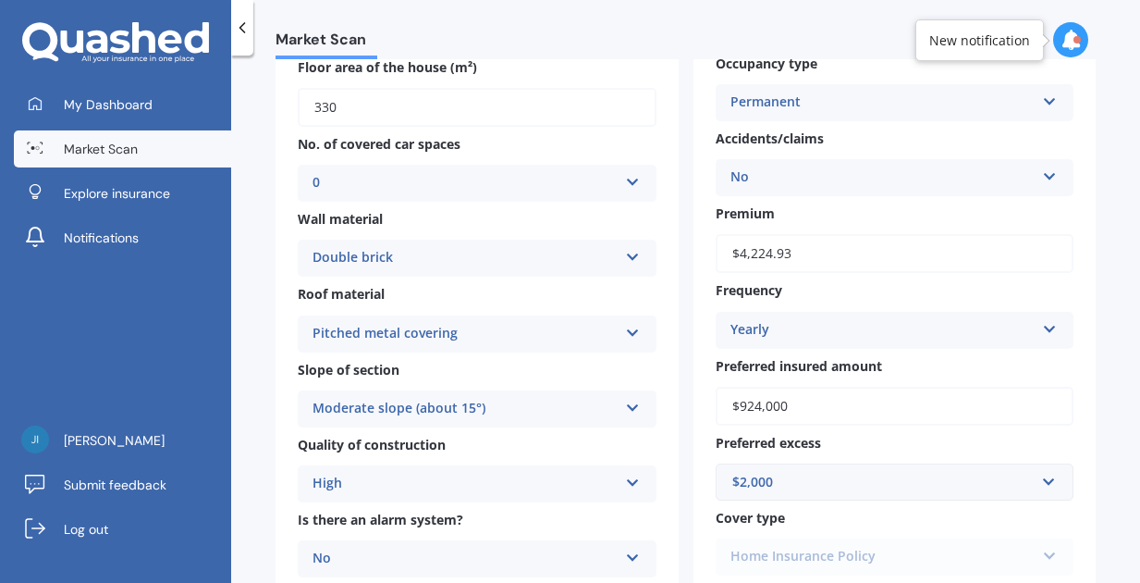
click at [630, 400] on icon at bounding box center [633, 404] width 16 height 13
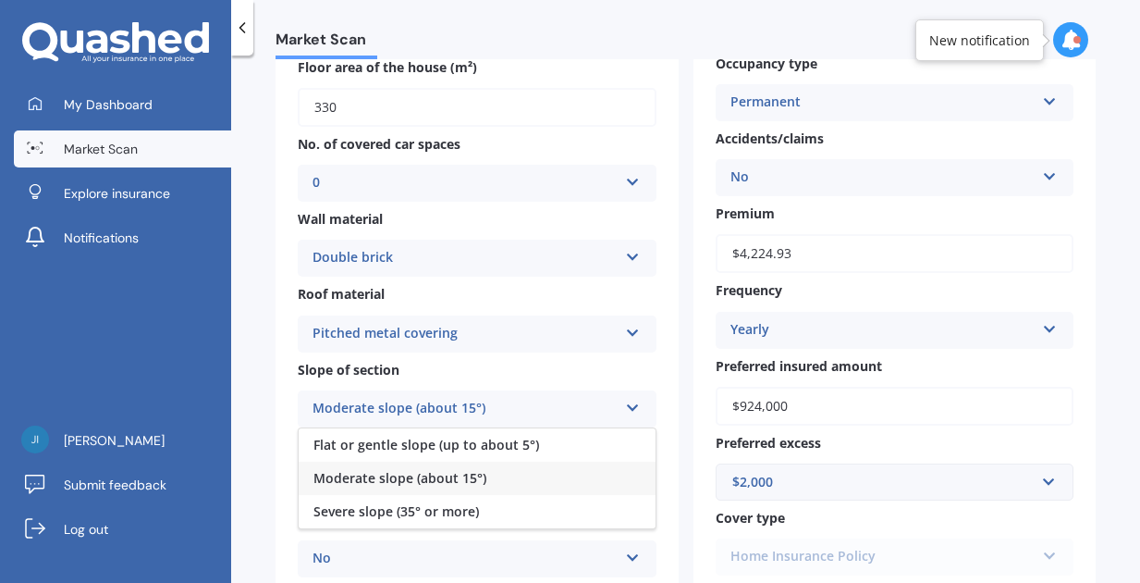
click at [633, 399] on icon at bounding box center [633, 404] width 16 height 13
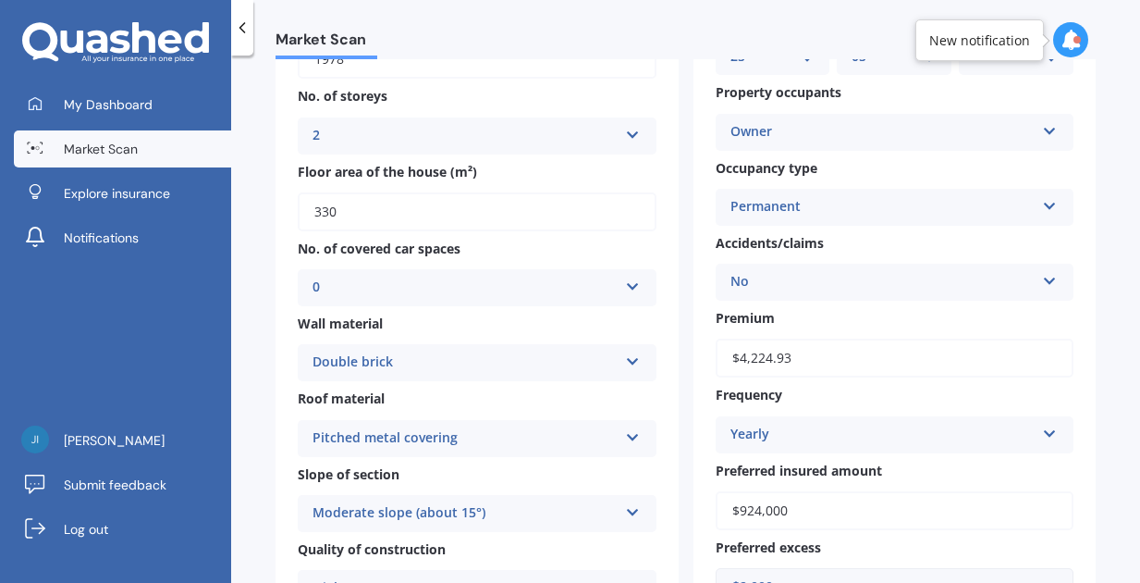
scroll to position [229, 0]
click at [627, 355] on icon at bounding box center [633, 359] width 16 height 13
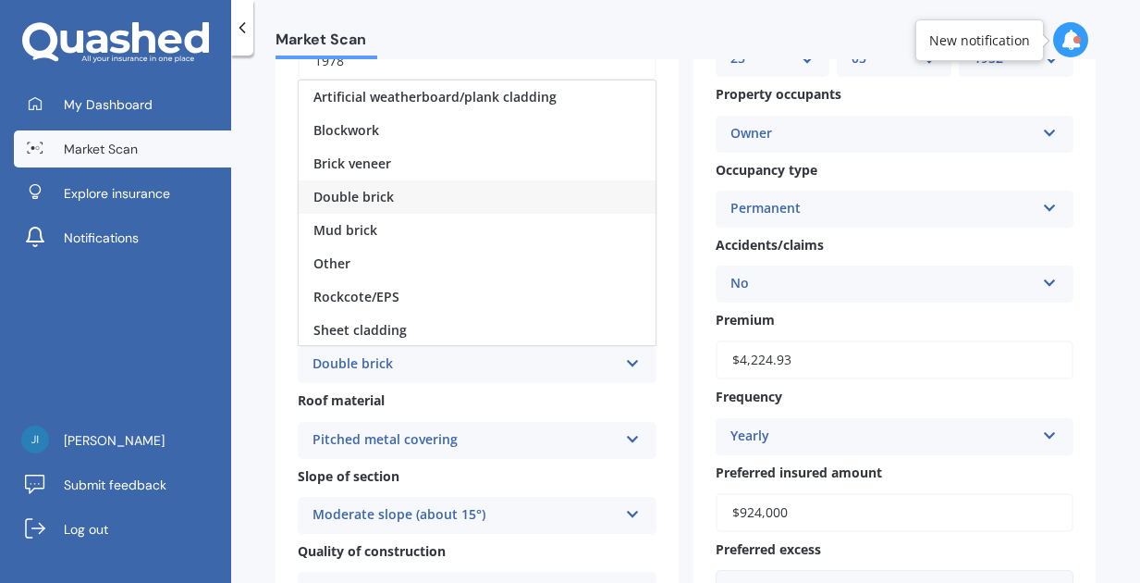
click at [627, 355] on icon at bounding box center [633, 359] width 16 height 13
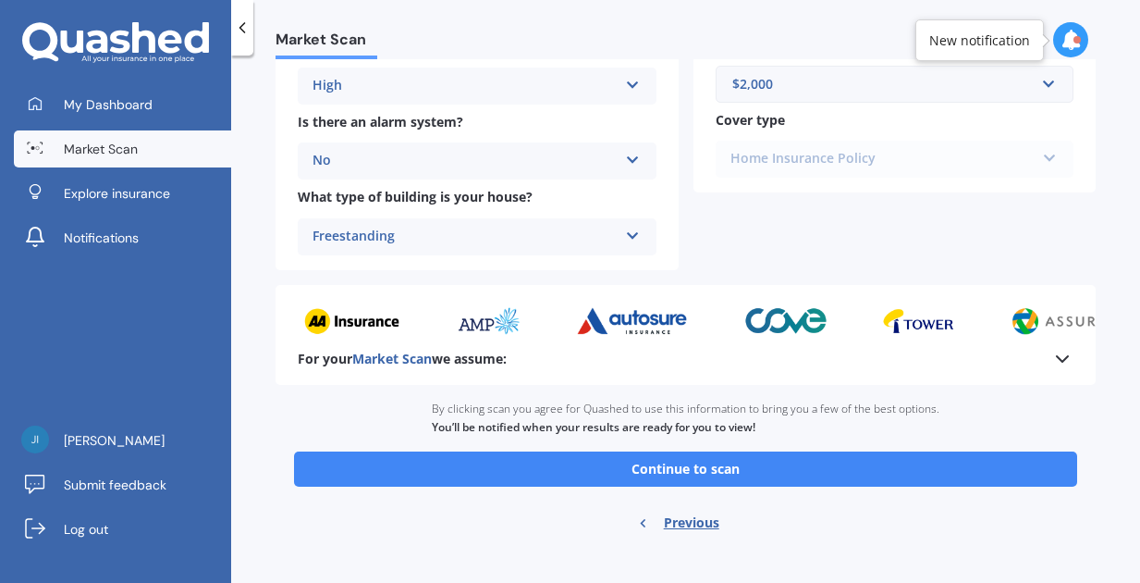
scroll to position [740, 0]
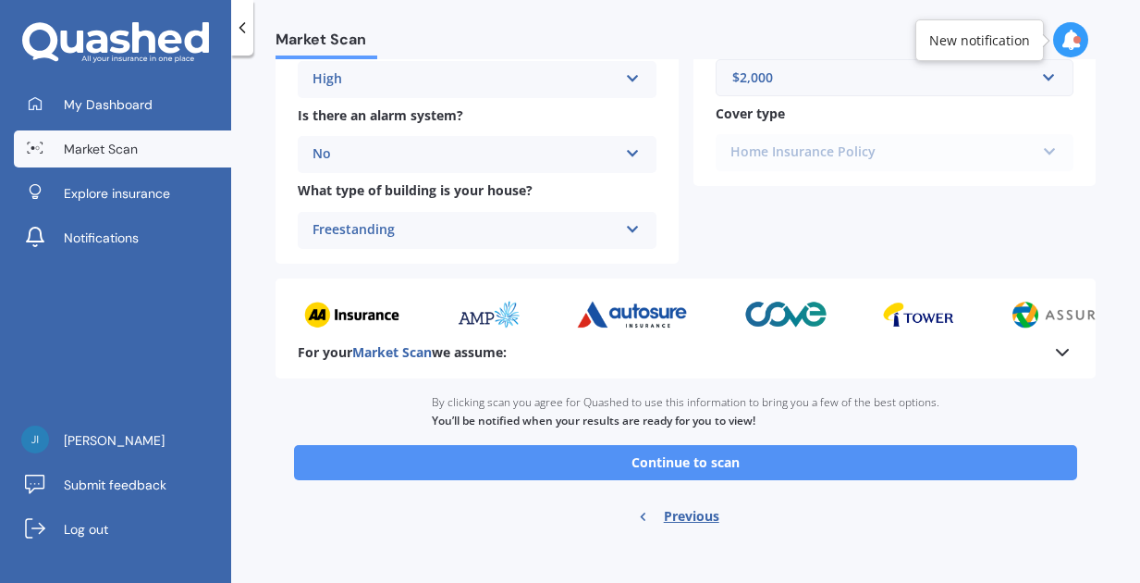
click at [719, 456] on button "Continue to scan" at bounding box center [685, 462] width 783 height 35
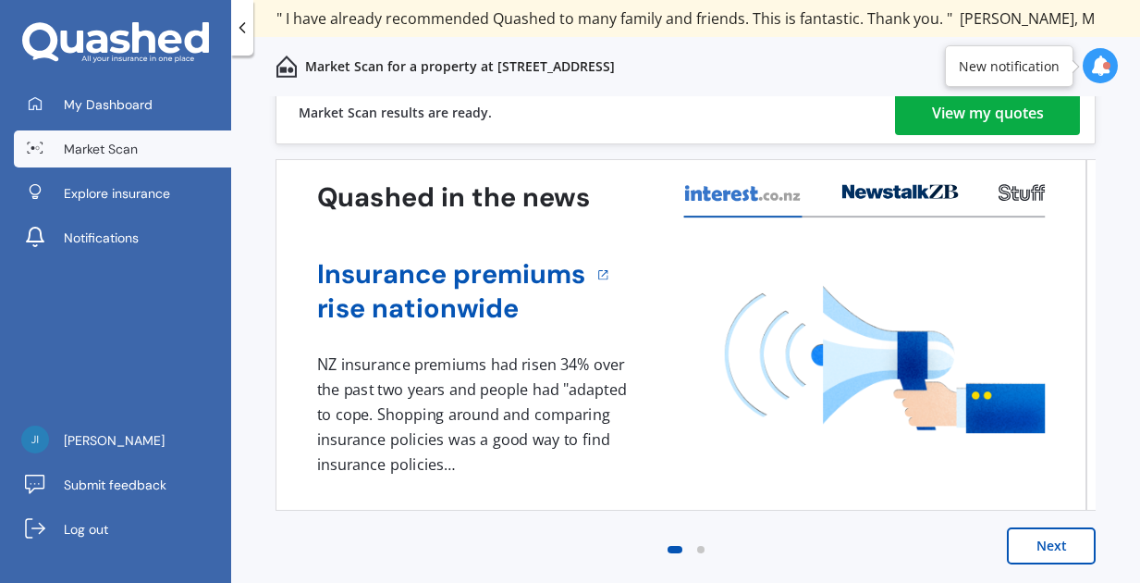
click at [969, 120] on div "View my quotes" at bounding box center [988, 113] width 112 height 44
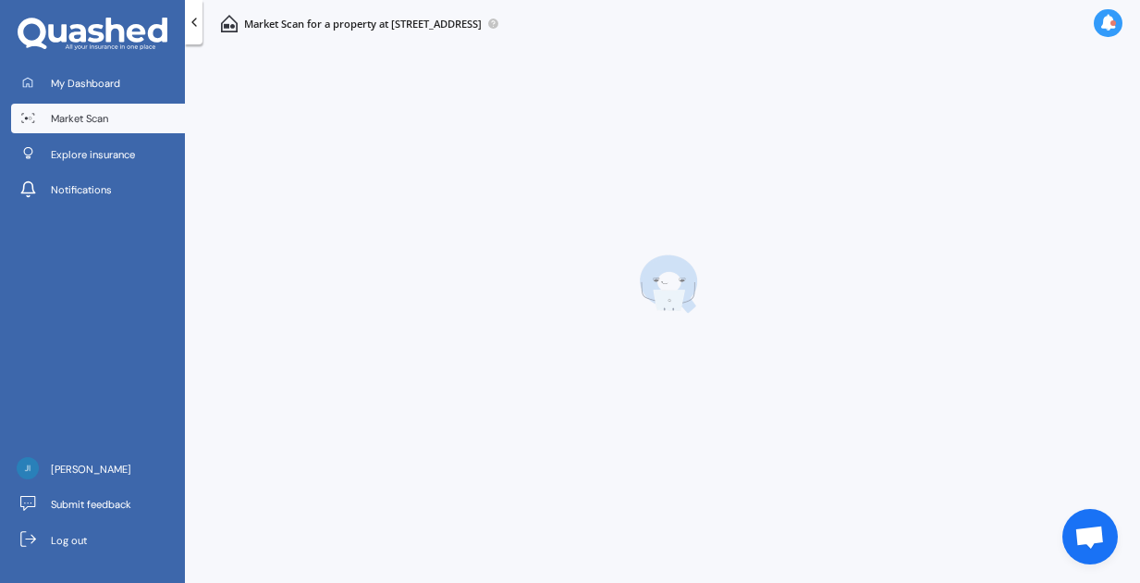
click at [969, 120] on div at bounding box center [668, 284] width 943 height 466
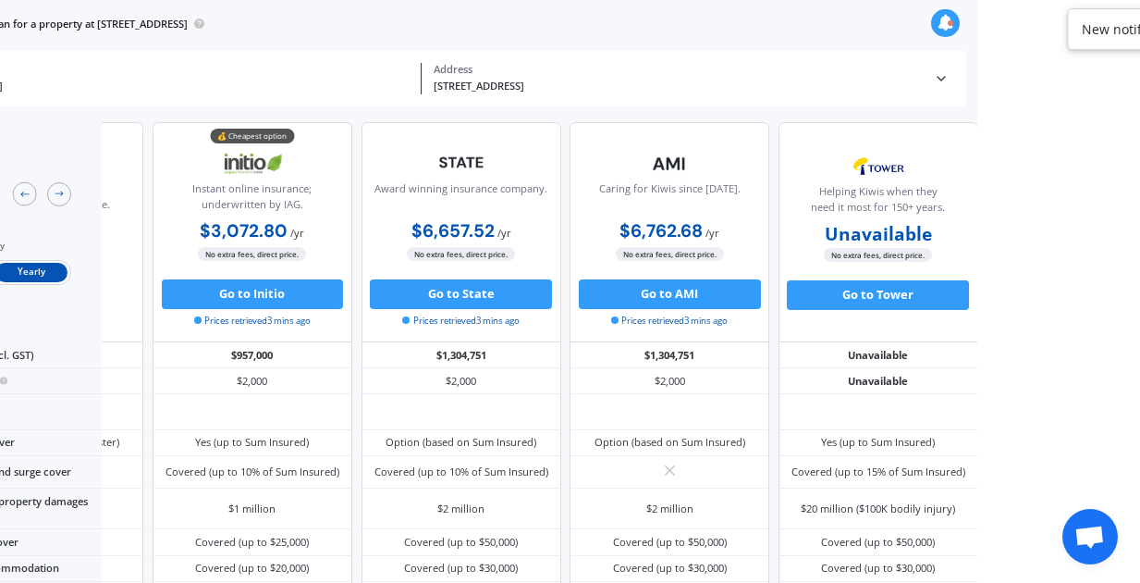
scroll to position [0, 172]
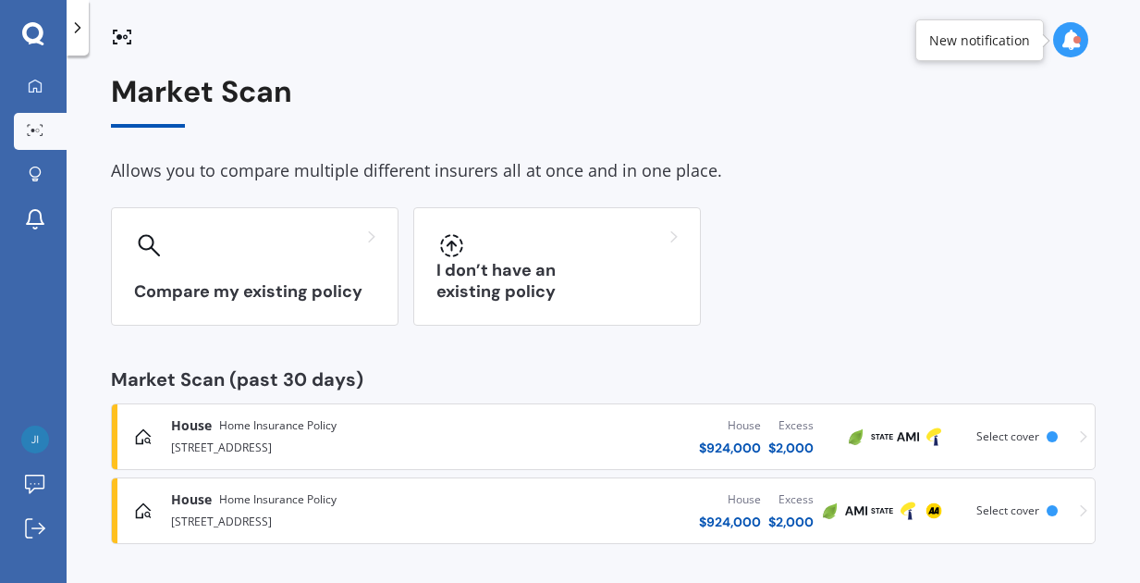
click at [1060, 43] on div at bounding box center [1070, 39] width 35 height 35
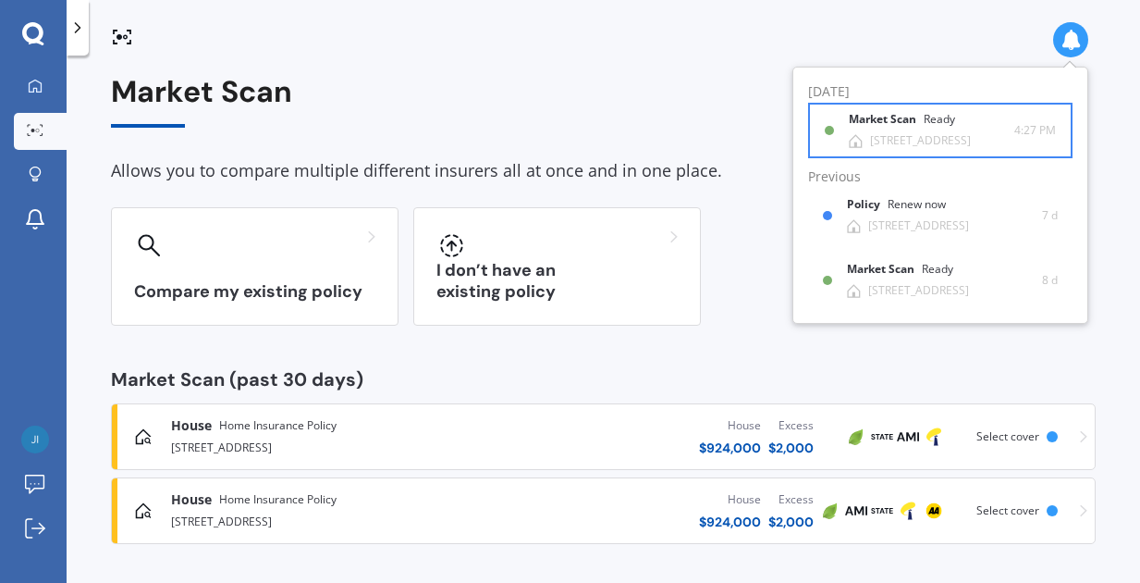
click at [914, 121] on b "Market Scan" at bounding box center [886, 119] width 75 height 13
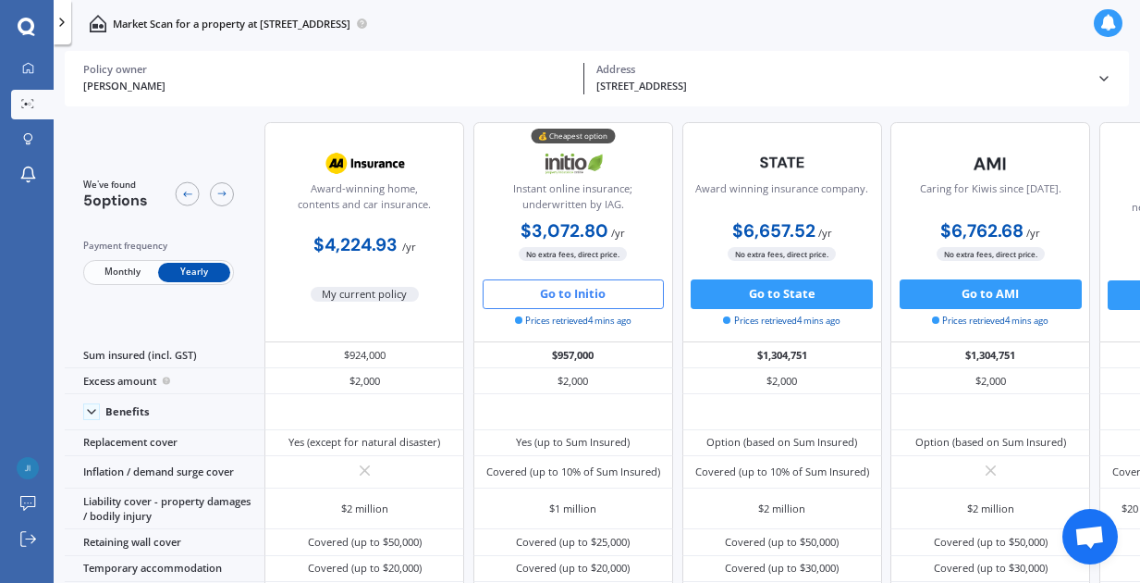
click at [583, 293] on button "Go to Initio" at bounding box center [574, 294] width 182 height 30
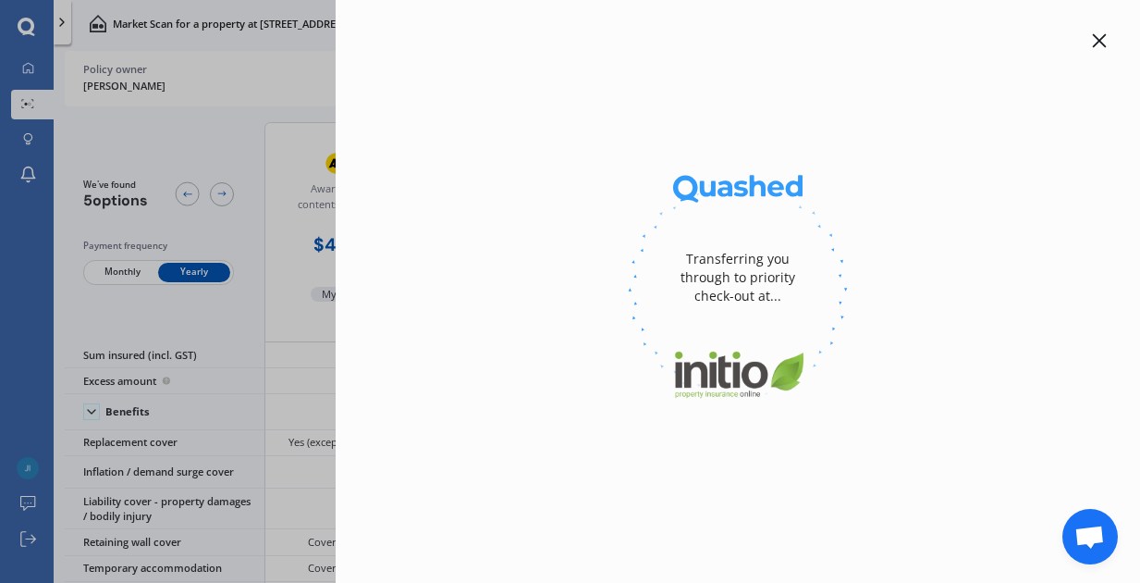
click at [579, 295] on div at bounding box center [737, 289] width 745 height 253
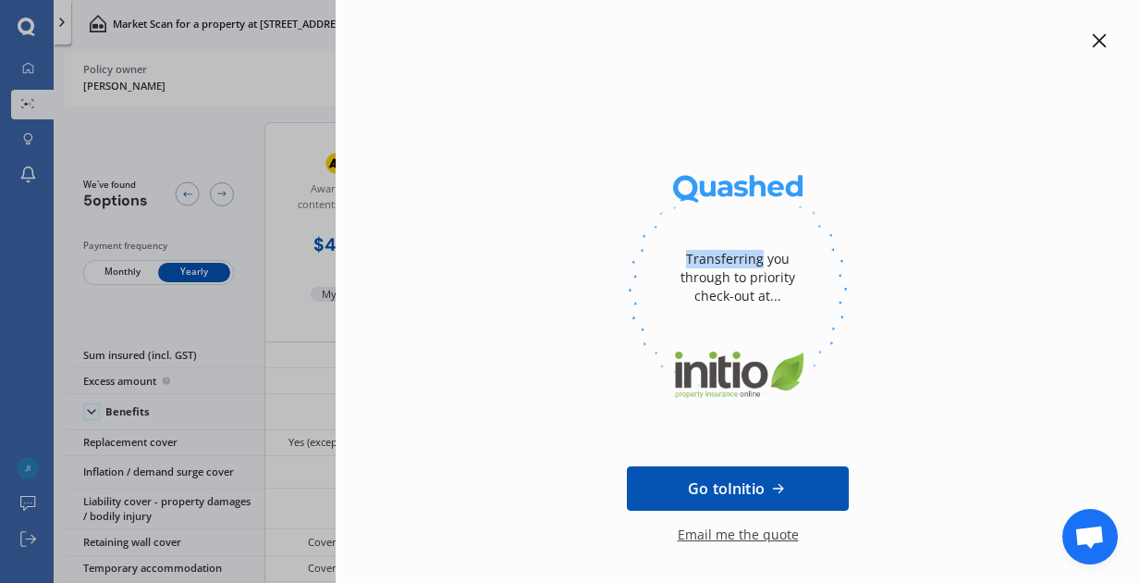
click at [742, 485] on span "Go to Initio" at bounding box center [726, 488] width 77 height 22
